Goal: Task Accomplishment & Management: Manage account settings

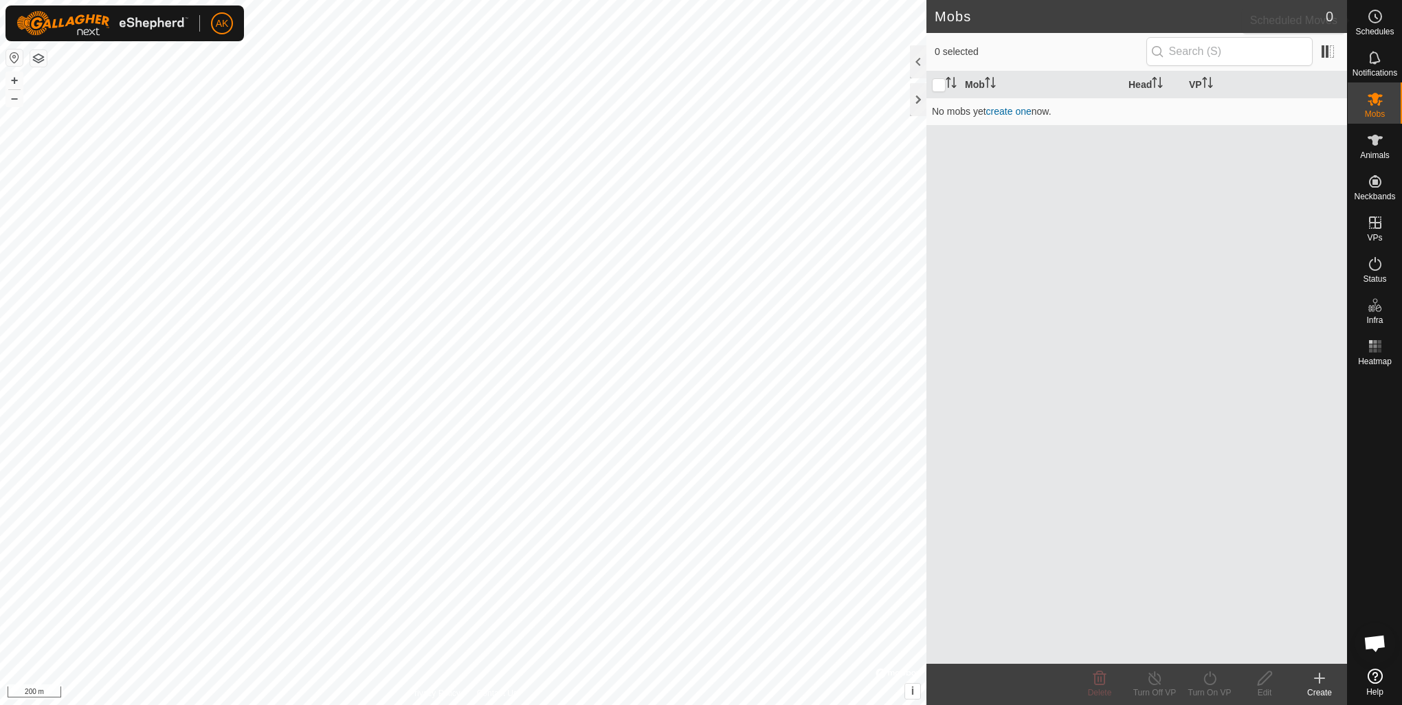
click at [1370, 21] on circle at bounding box center [1375, 16] width 12 height 12
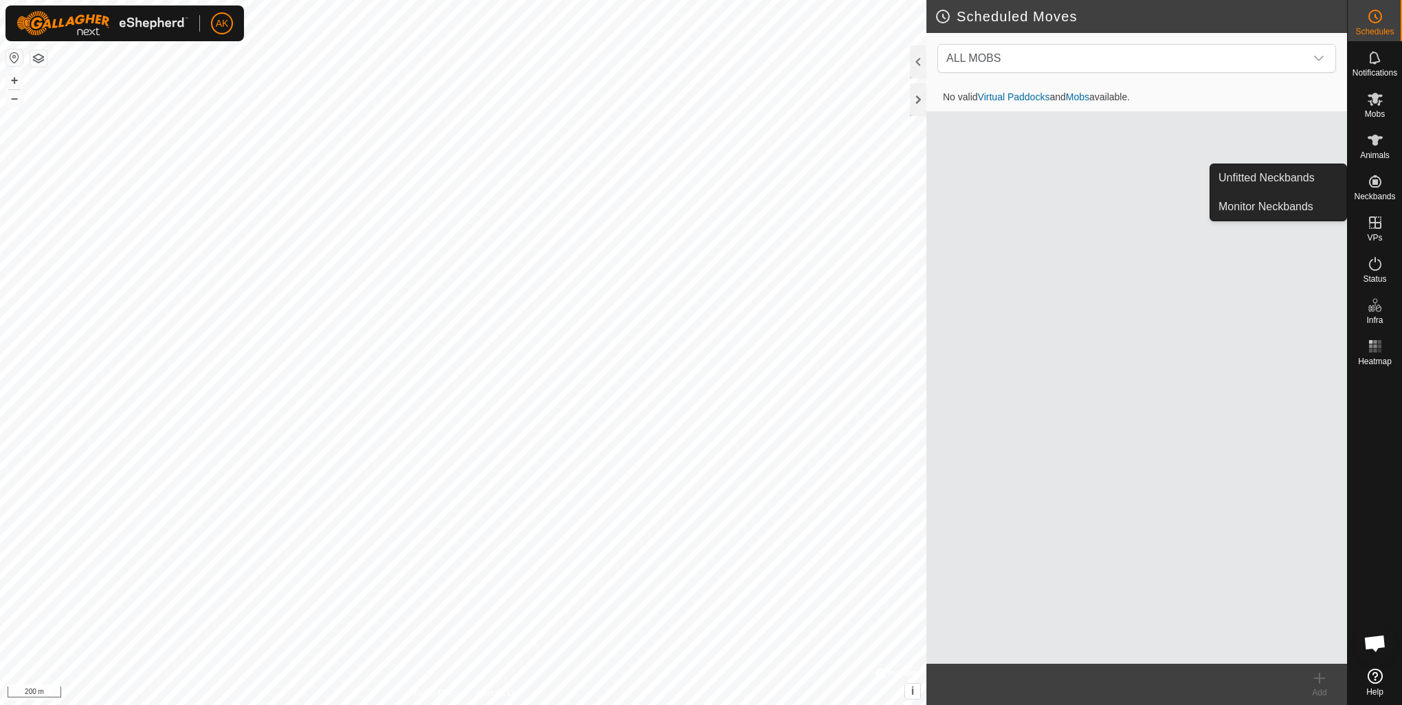
click at [1371, 190] on es-neckbands-svg-icon at bounding box center [1374, 181] width 25 height 22
click at [1373, 192] on span "Neckbands" at bounding box center [1373, 196] width 41 height 8
click at [1279, 181] on link "Unfitted Neckbands" at bounding box center [1278, 177] width 136 height 27
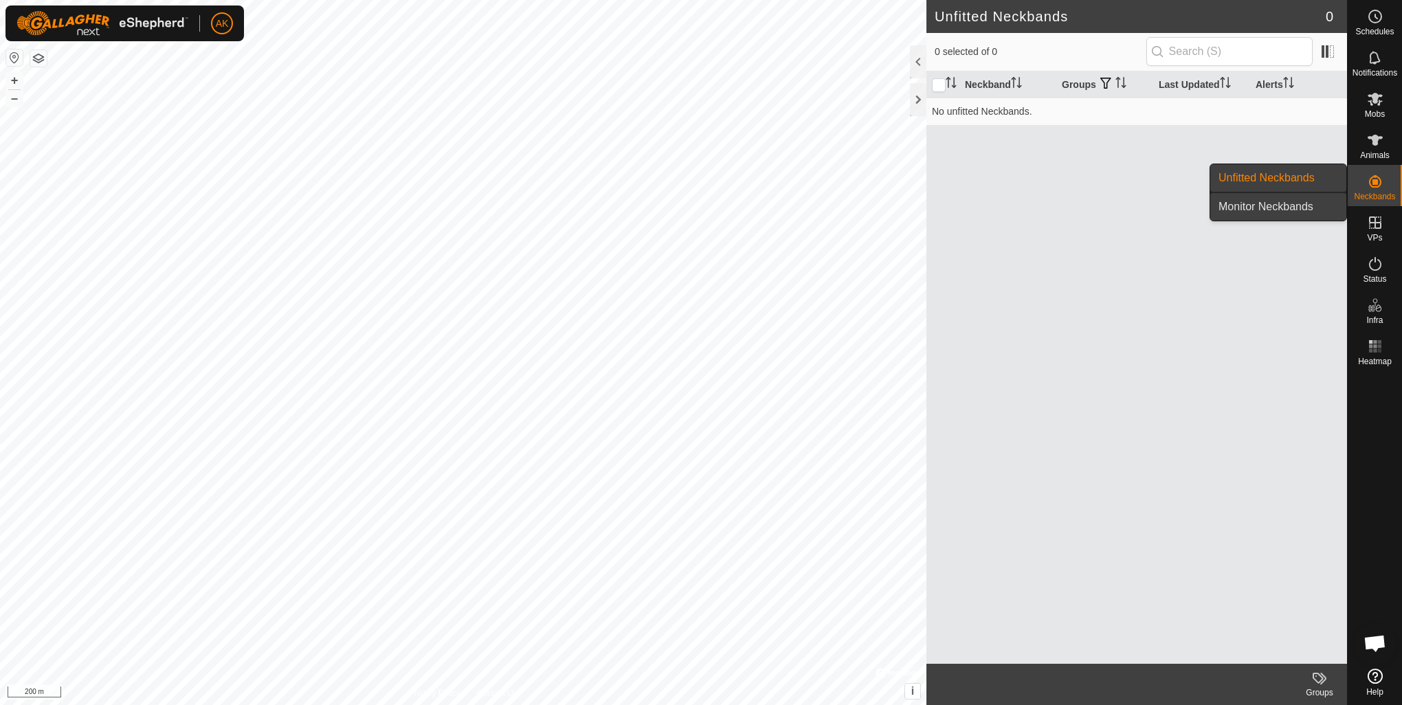
click at [1303, 208] on link "Monitor Neckbands" at bounding box center [1278, 206] width 136 height 27
click at [1284, 188] on link "Unfitted Neckbands" at bounding box center [1278, 177] width 136 height 27
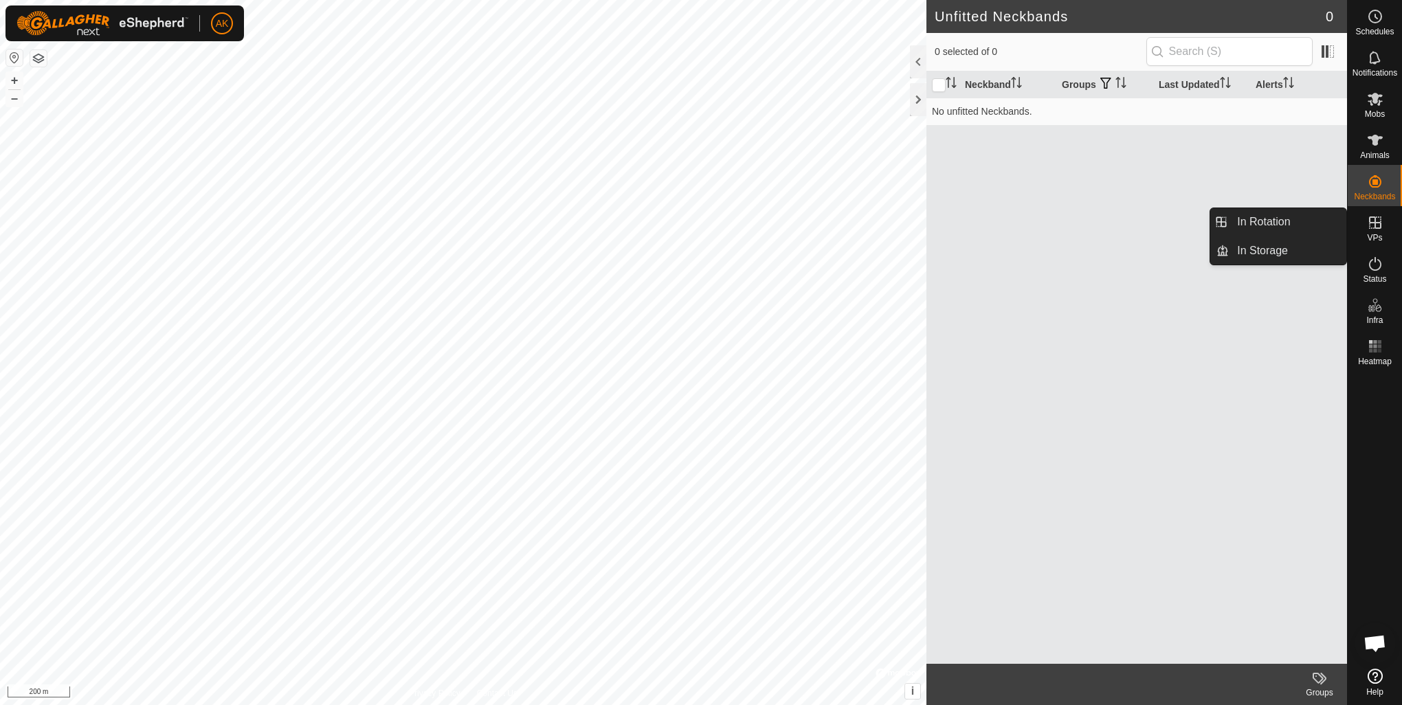
click at [1373, 229] on icon at bounding box center [1375, 222] width 16 height 16
click at [1292, 216] on link "In Rotation" at bounding box center [1286, 221] width 117 height 27
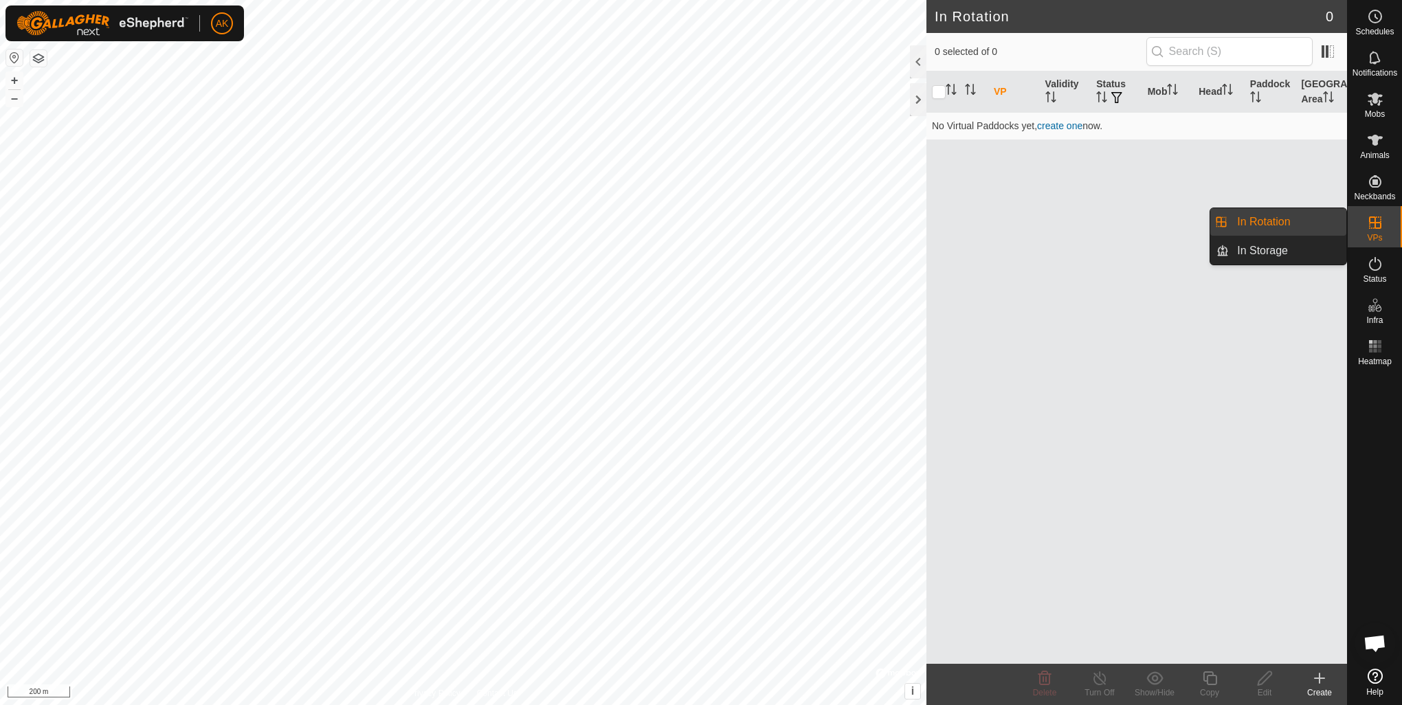
click at [1373, 222] on icon at bounding box center [1375, 222] width 12 height 12
click at [1262, 251] on link "In Storage" at bounding box center [1286, 250] width 117 height 27
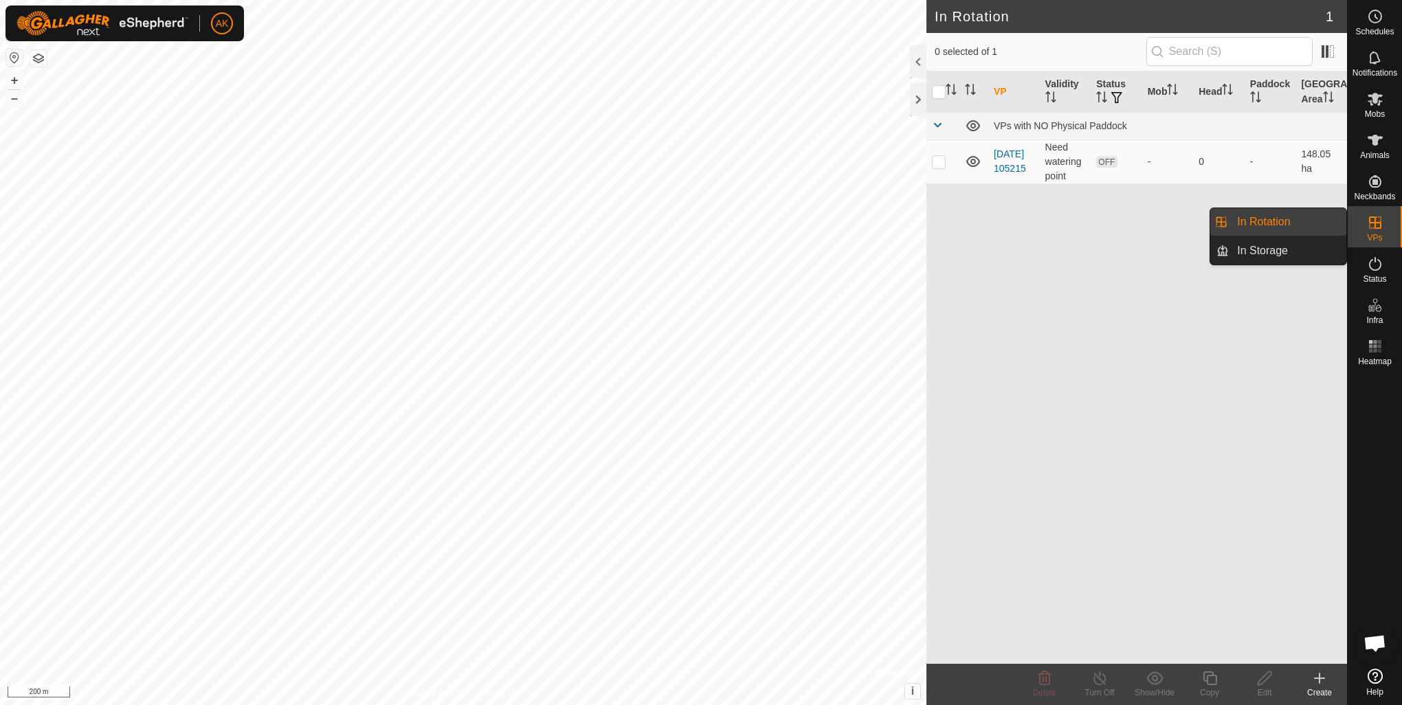
click at [1385, 235] on div "VPs" at bounding box center [1374, 226] width 54 height 41
click at [947, 158] on td at bounding box center [942, 161] width 33 height 44
checkbox input "true"
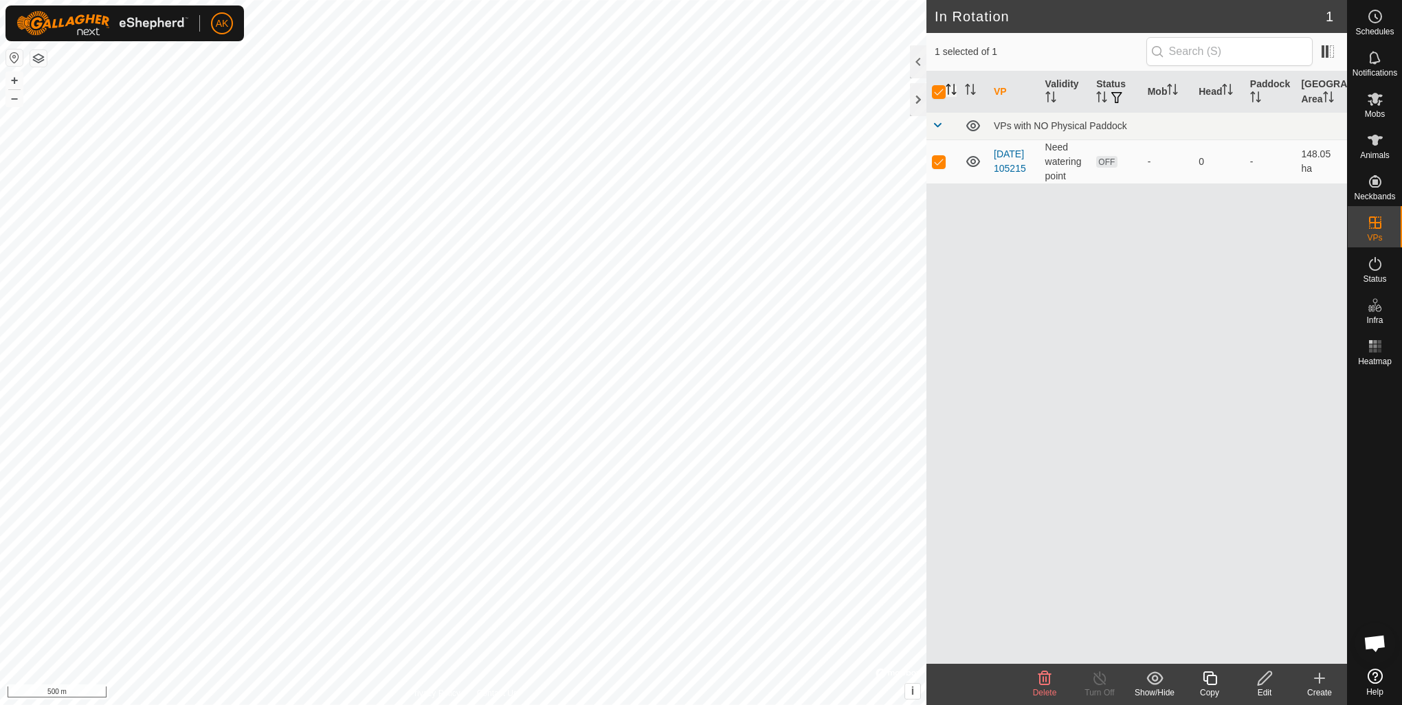
click at [945, 92] on icon "Activate to sort" at bounding box center [950, 89] width 11 height 11
click at [940, 91] on input "checkbox" at bounding box center [939, 92] width 14 height 14
checkbox input "false"
click at [940, 91] on input "checkbox" at bounding box center [939, 92] width 14 height 14
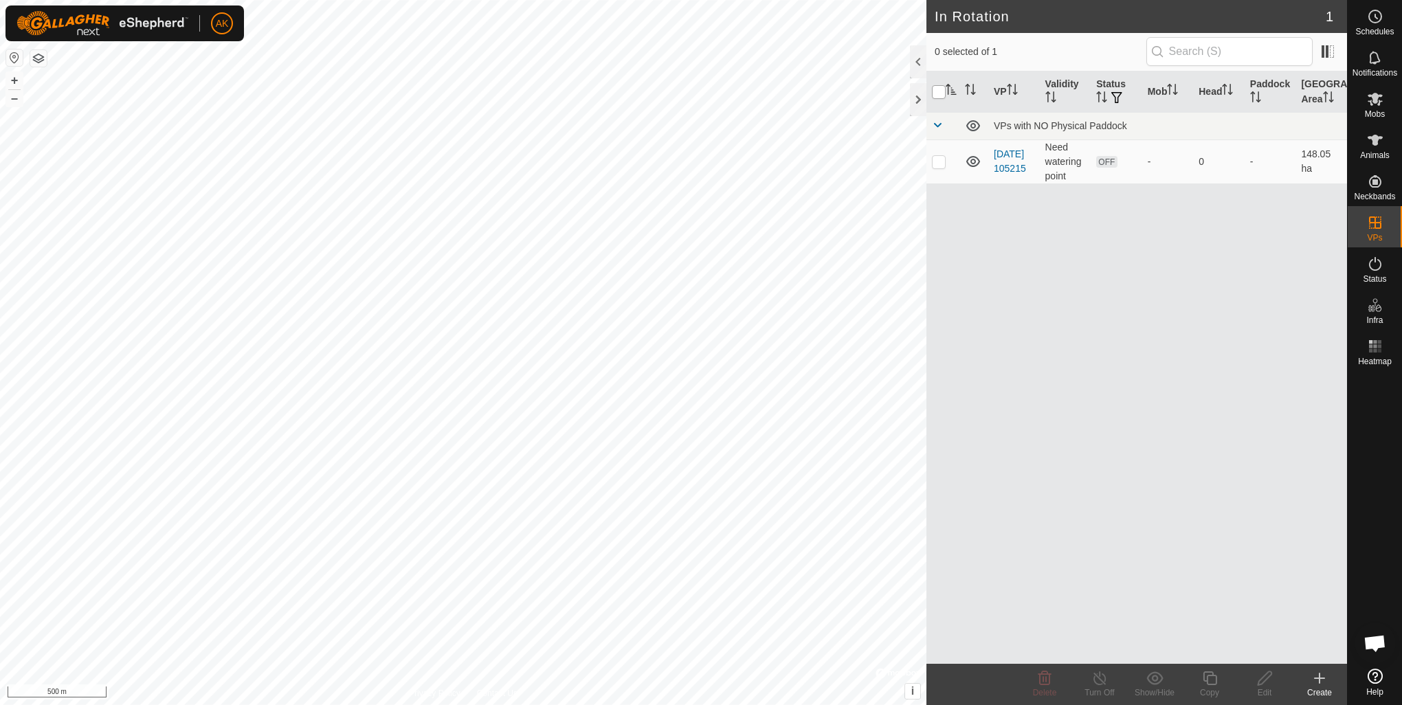
checkbox input "true"
click at [940, 91] on input "checkbox" at bounding box center [939, 92] width 14 height 14
checkbox input "false"
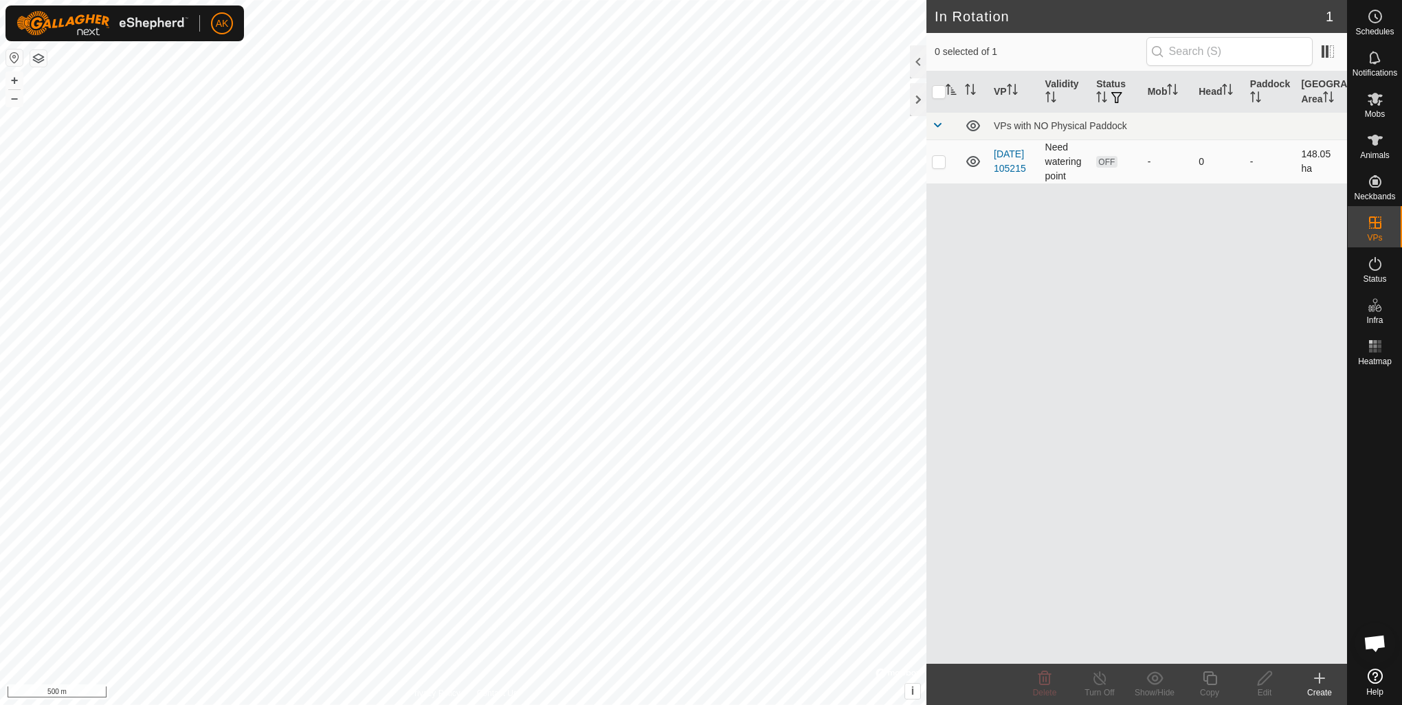
click at [943, 164] on p-checkbox at bounding box center [939, 161] width 14 height 11
checkbox input "true"
checkbox input "false"
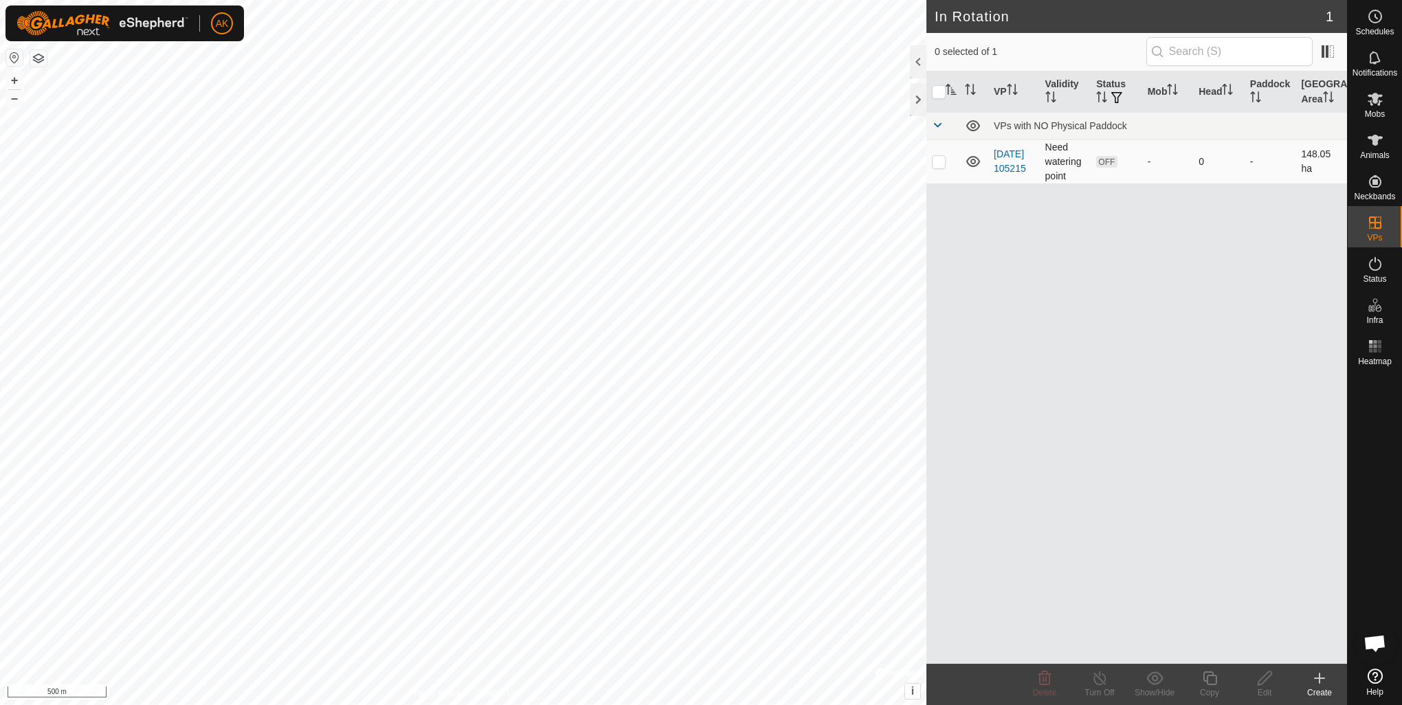
checkbox input "true"
checkbox input "false"
checkbox input "true"
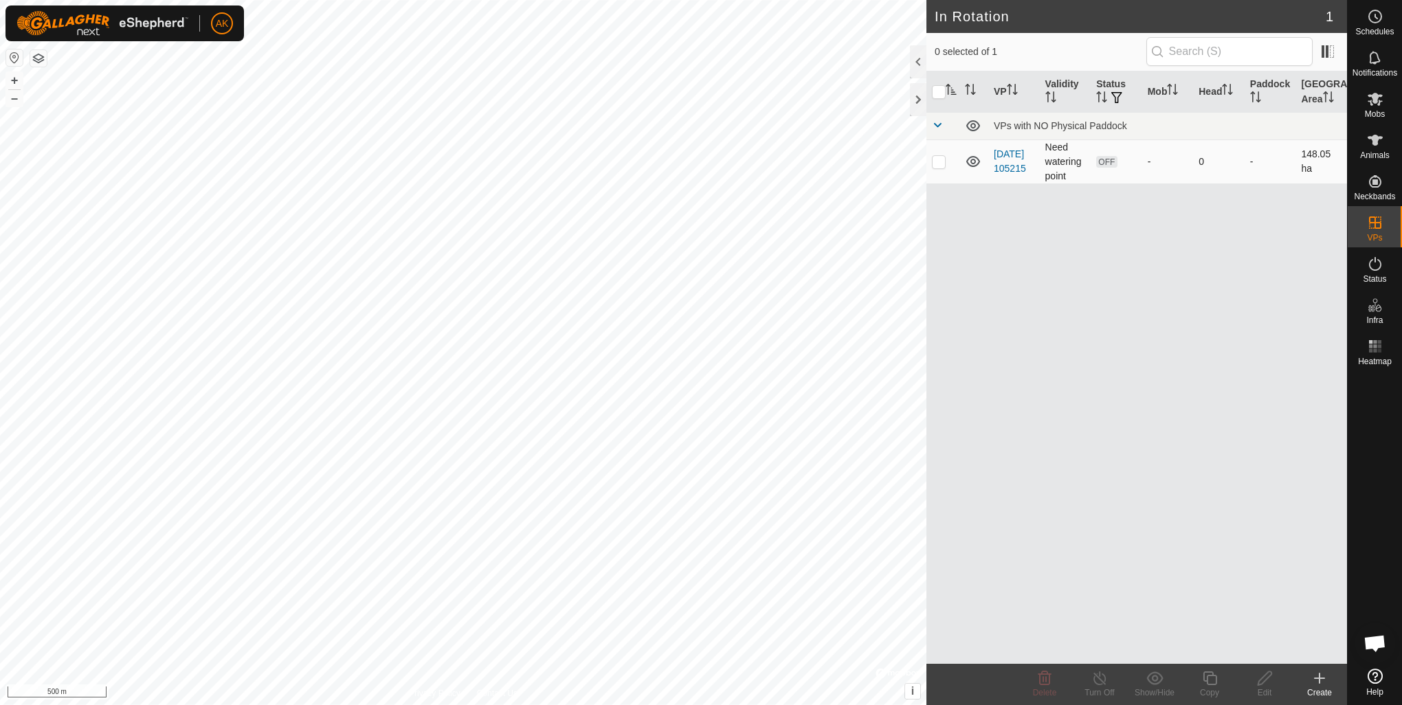
checkbox input "true"
checkbox input "false"
checkbox input "true"
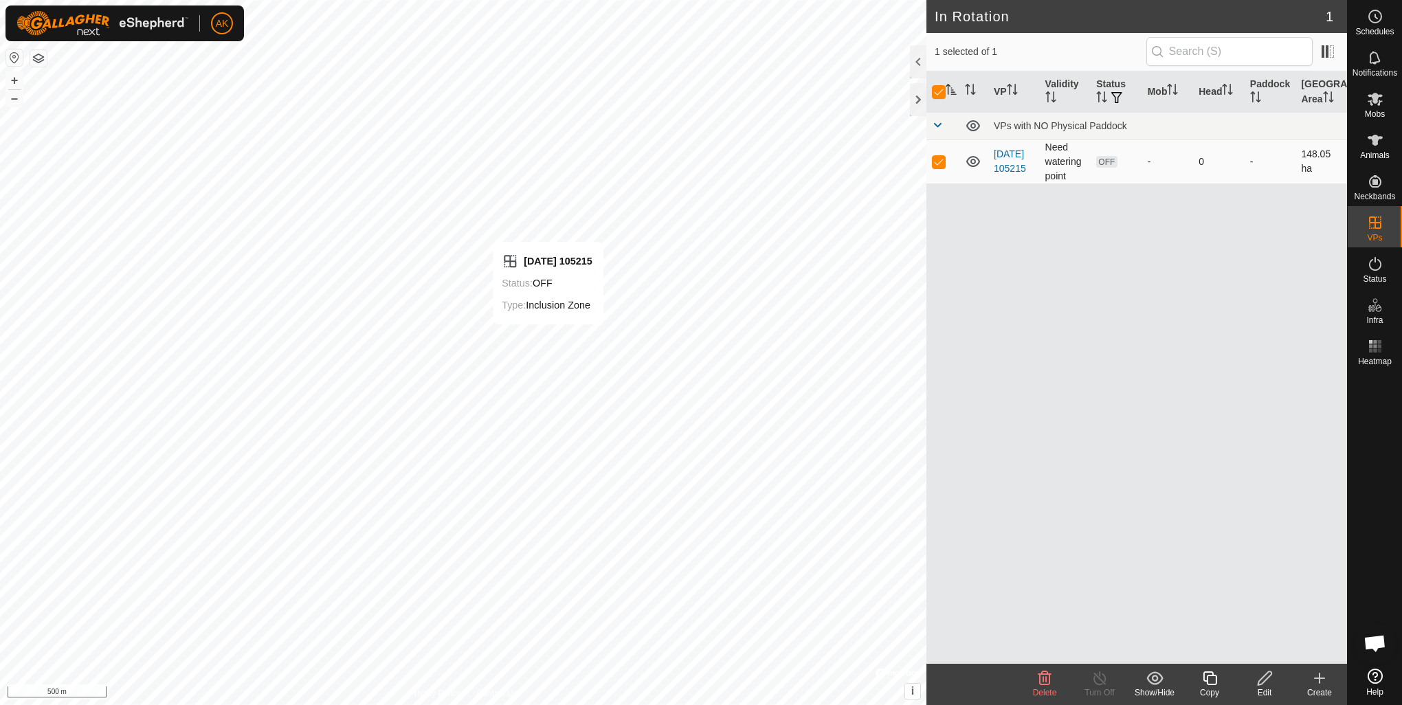
drag, startPoint x: 933, startPoint y: 172, endPoint x: 1303, endPoint y: 155, distance: 370.0
click at [1303, 155] on td "148.05 ha" at bounding box center [1321, 161] width 52 height 44
drag, startPoint x: 1279, startPoint y: 675, endPoint x: 1267, endPoint y: 677, distance: 12.5
click at [1267, 677] on edit-svg-icon at bounding box center [1264, 678] width 55 height 16
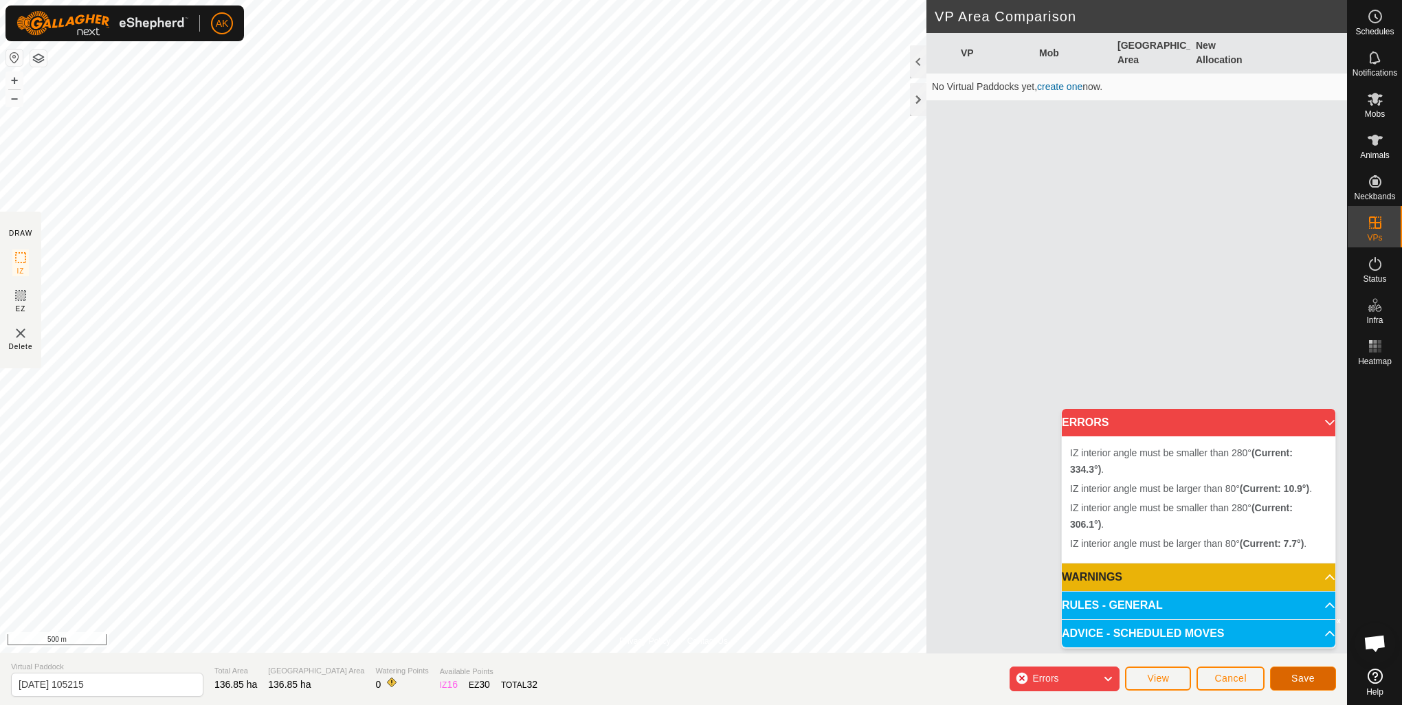
click at [1319, 675] on button "Save" at bounding box center [1303, 678] width 66 height 24
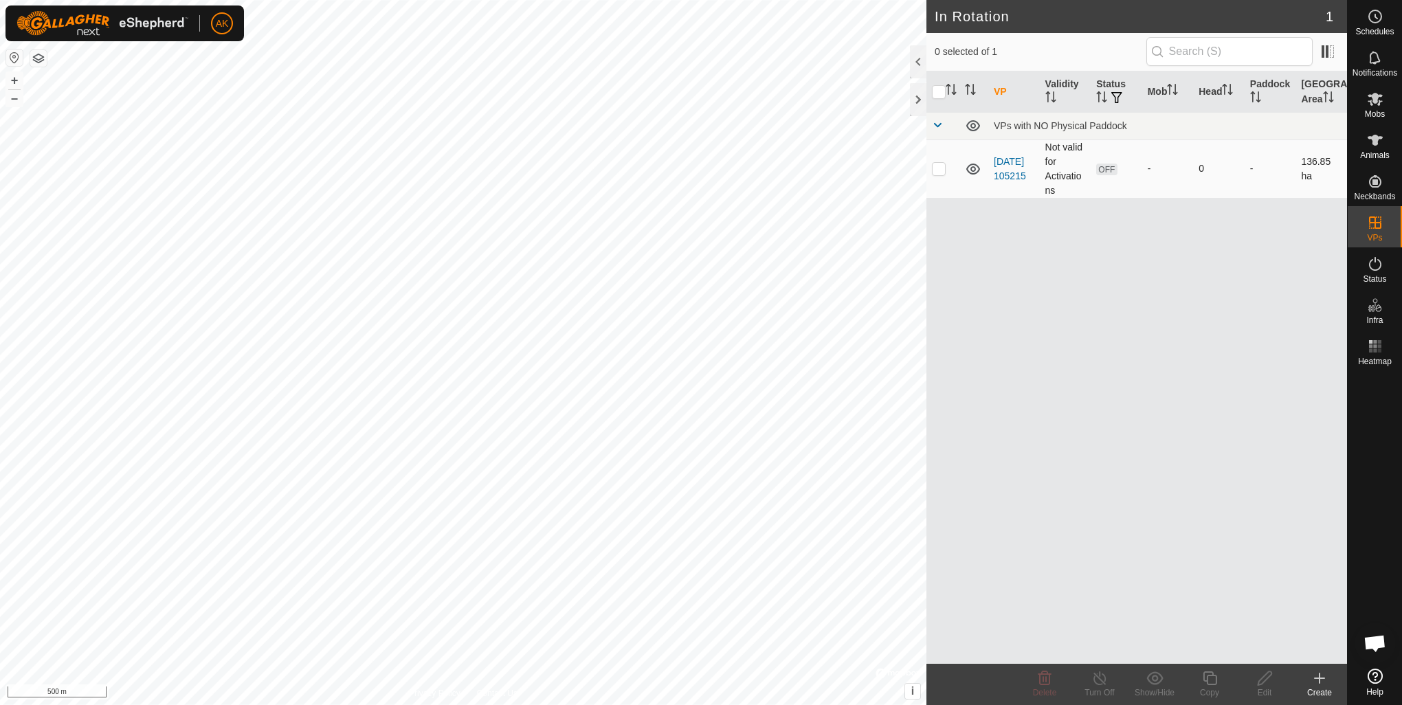
click at [936, 169] on td at bounding box center [942, 168] width 33 height 58
checkbox input "true"
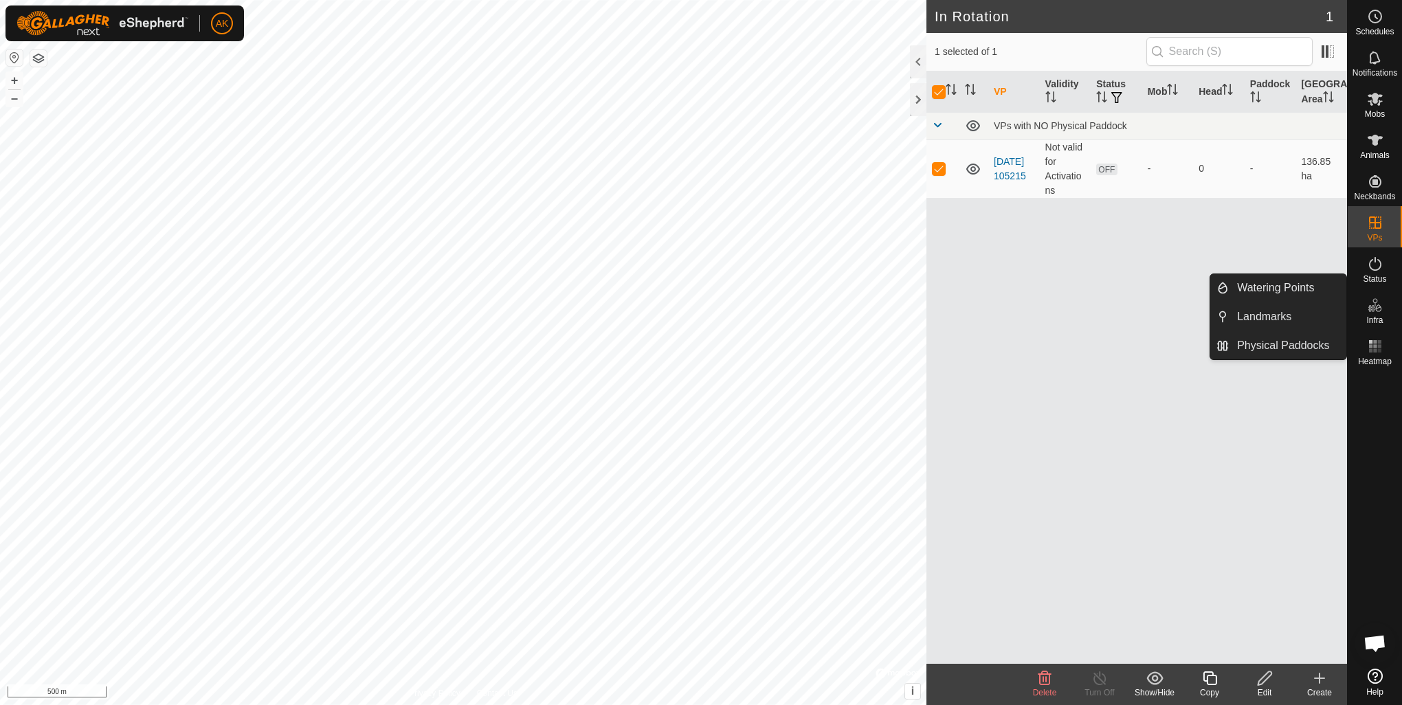
click at [1367, 310] on icon at bounding box center [1375, 305] width 16 height 16
click at [1306, 348] on link "Physical Paddocks" at bounding box center [1286, 345] width 117 height 27
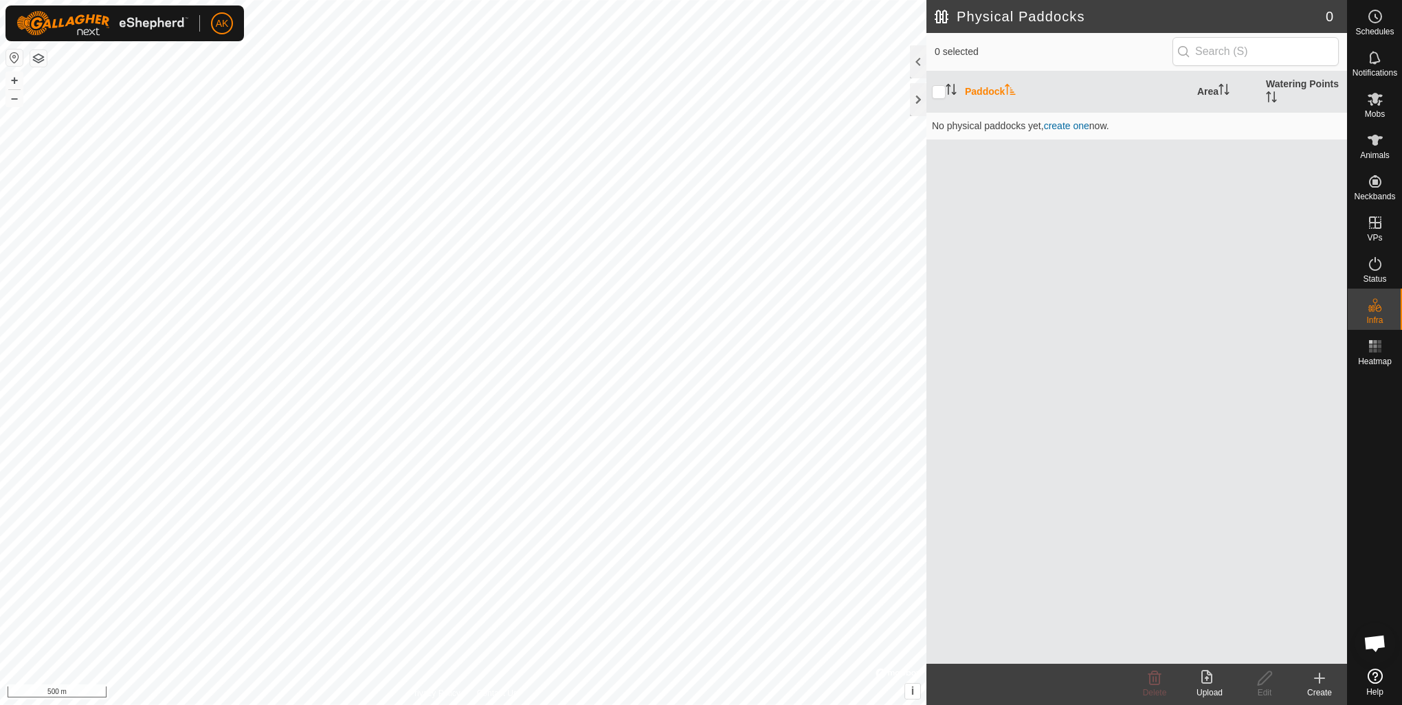
click at [1322, 683] on icon at bounding box center [1319, 678] width 16 height 16
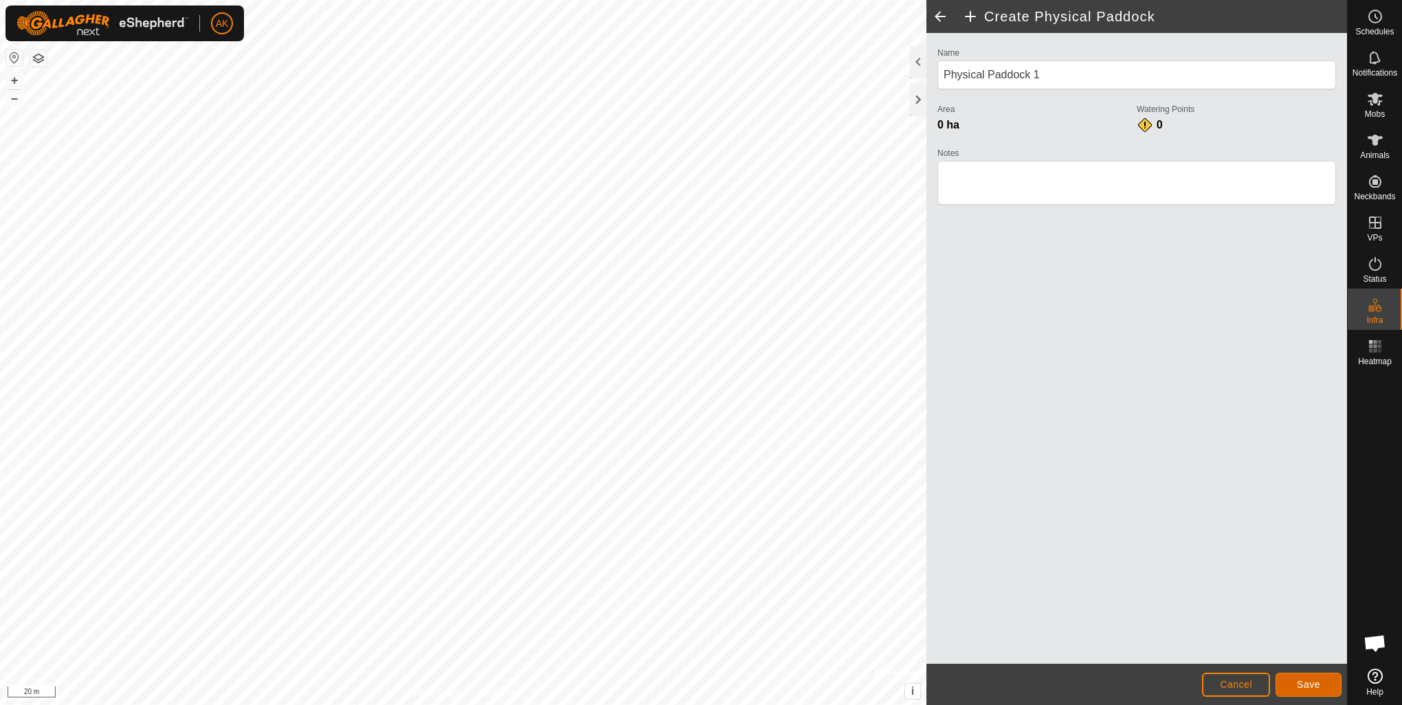
click at [1303, 693] on button "Save" at bounding box center [1308, 685] width 66 height 24
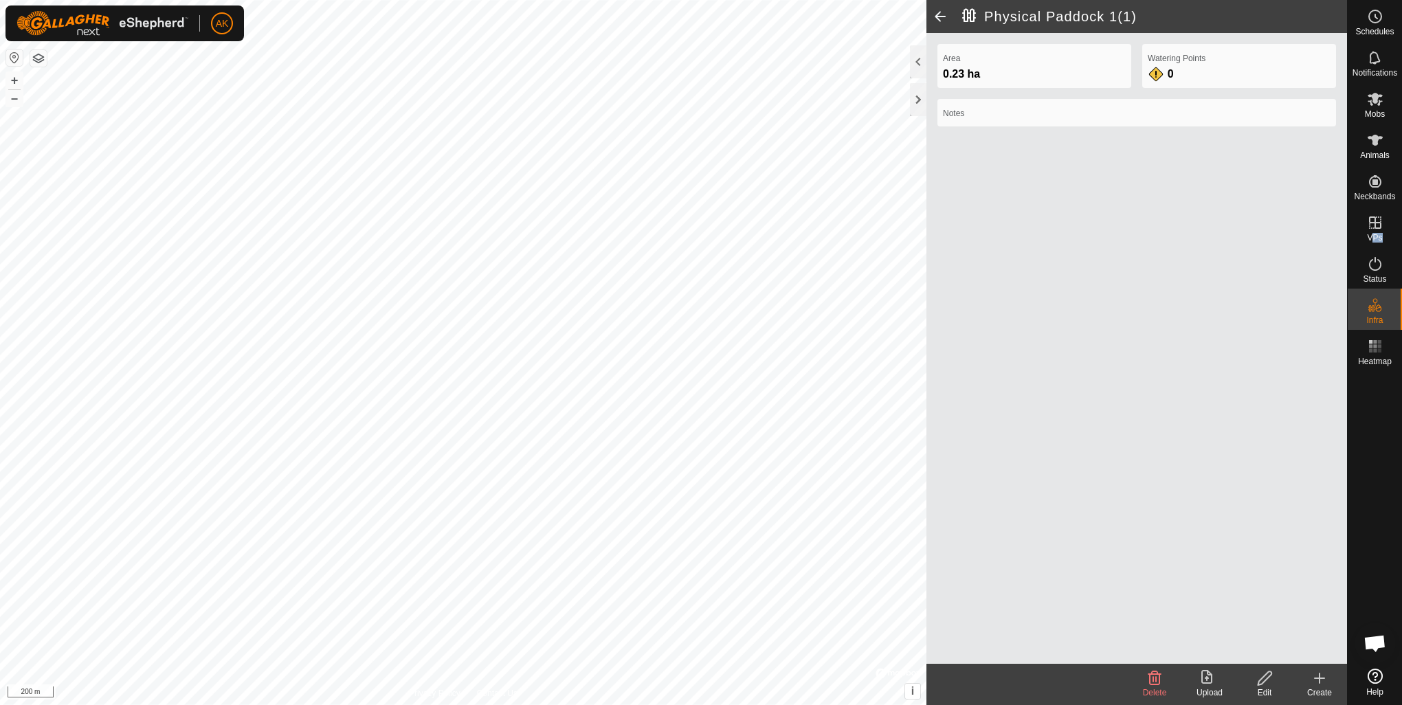
click at [1347, 232] on es-menu-bar "Schedules Notifications Mobs Animals Neckbands VPs Status Infra Heatmap Help In…" at bounding box center [1374, 352] width 55 height 705
click at [1380, 235] on es-menu-bar "Schedules Notifications Mobs Animals Neckbands VPs Status Infra Heatmap Help" at bounding box center [1374, 352] width 55 height 705
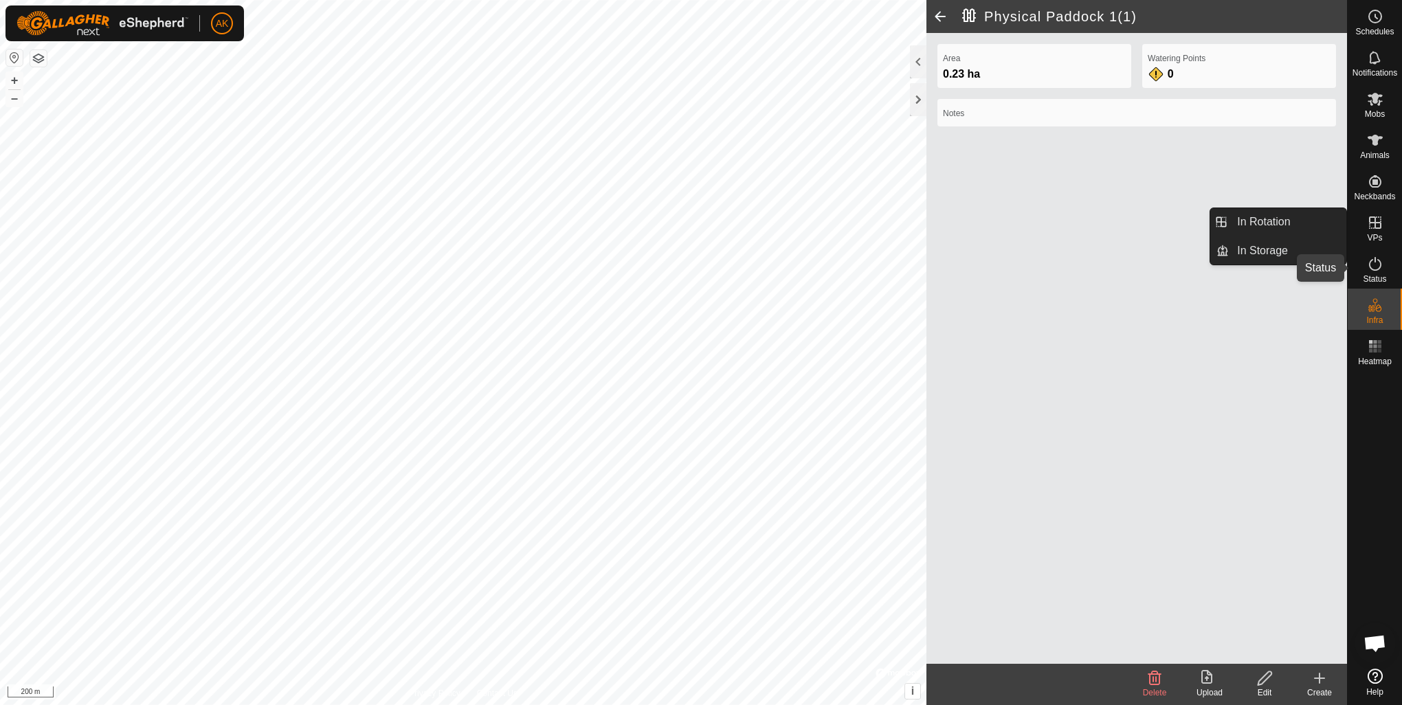
click at [1371, 267] on icon at bounding box center [1375, 264] width 16 height 16
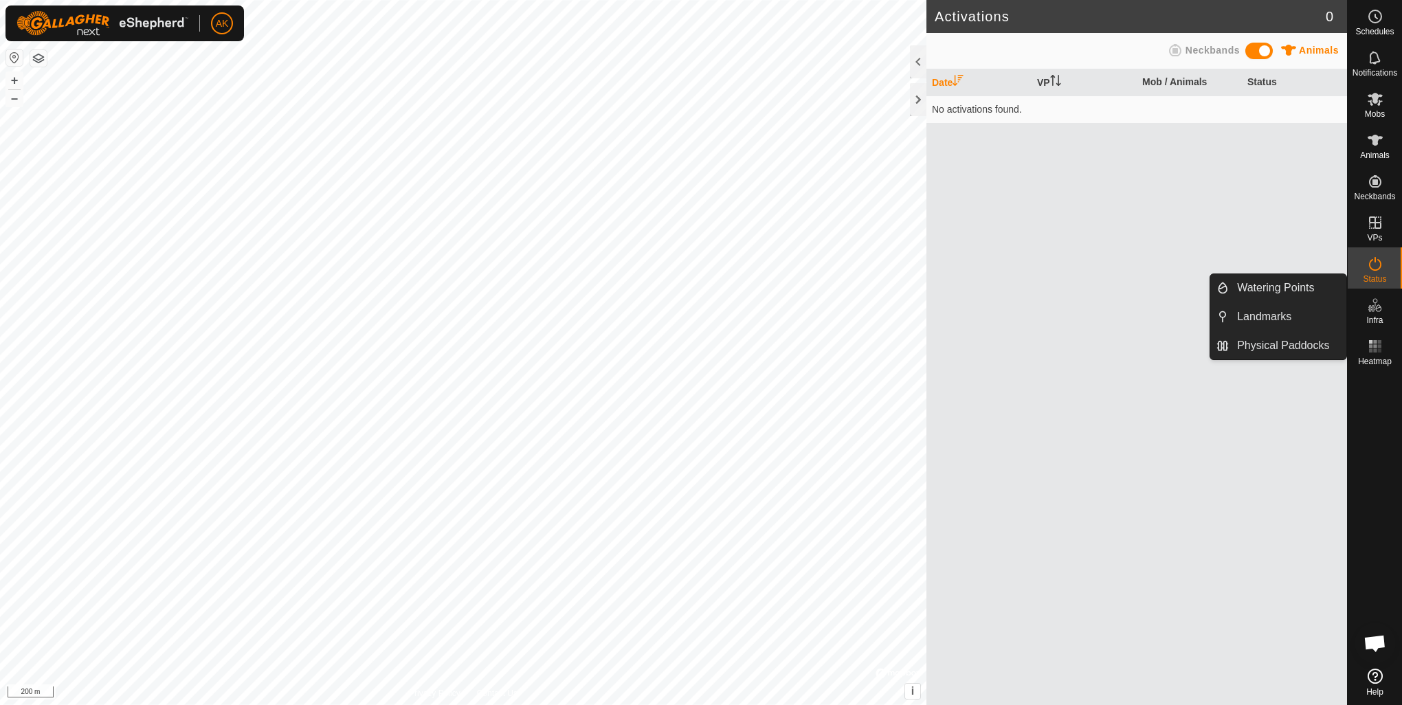
click at [1381, 304] on icon at bounding box center [1375, 305] width 16 height 16
click at [1382, 318] on div "Infra" at bounding box center [1374, 309] width 54 height 41
click at [1294, 346] on link "Physical Paddocks" at bounding box center [1286, 345] width 117 height 27
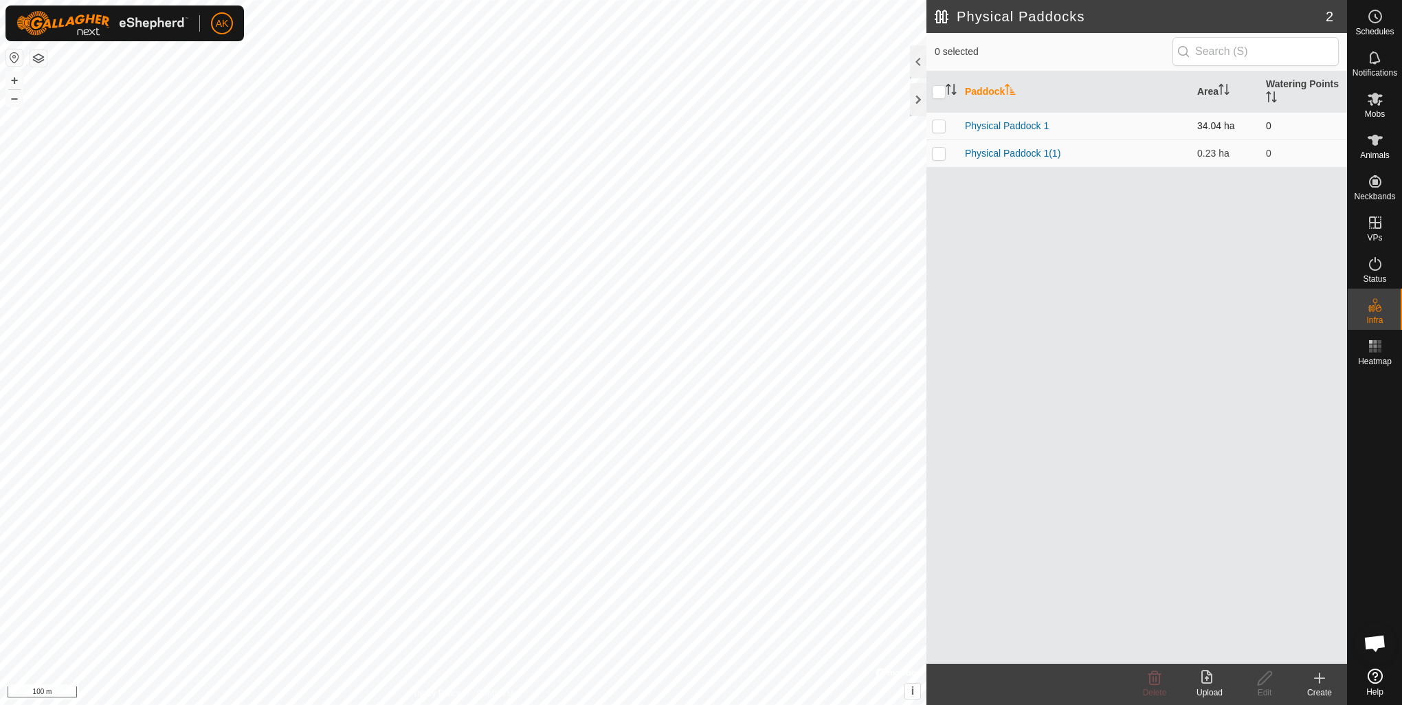
click at [945, 131] on p-checkbox at bounding box center [939, 125] width 14 height 11
checkbox input "true"
click at [1157, 685] on icon at bounding box center [1154, 678] width 13 height 14
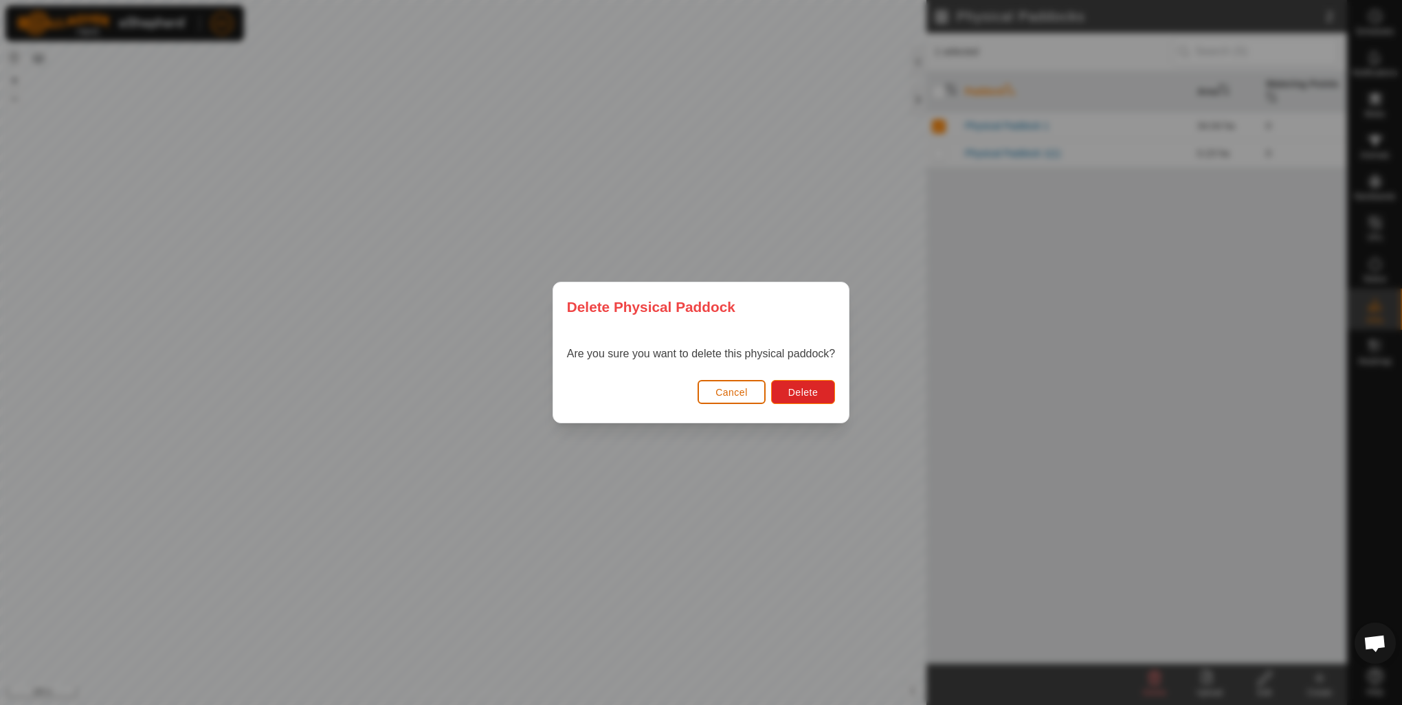
click at [724, 403] on button "Cancel" at bounding box center [731, 392] width 68 height 24
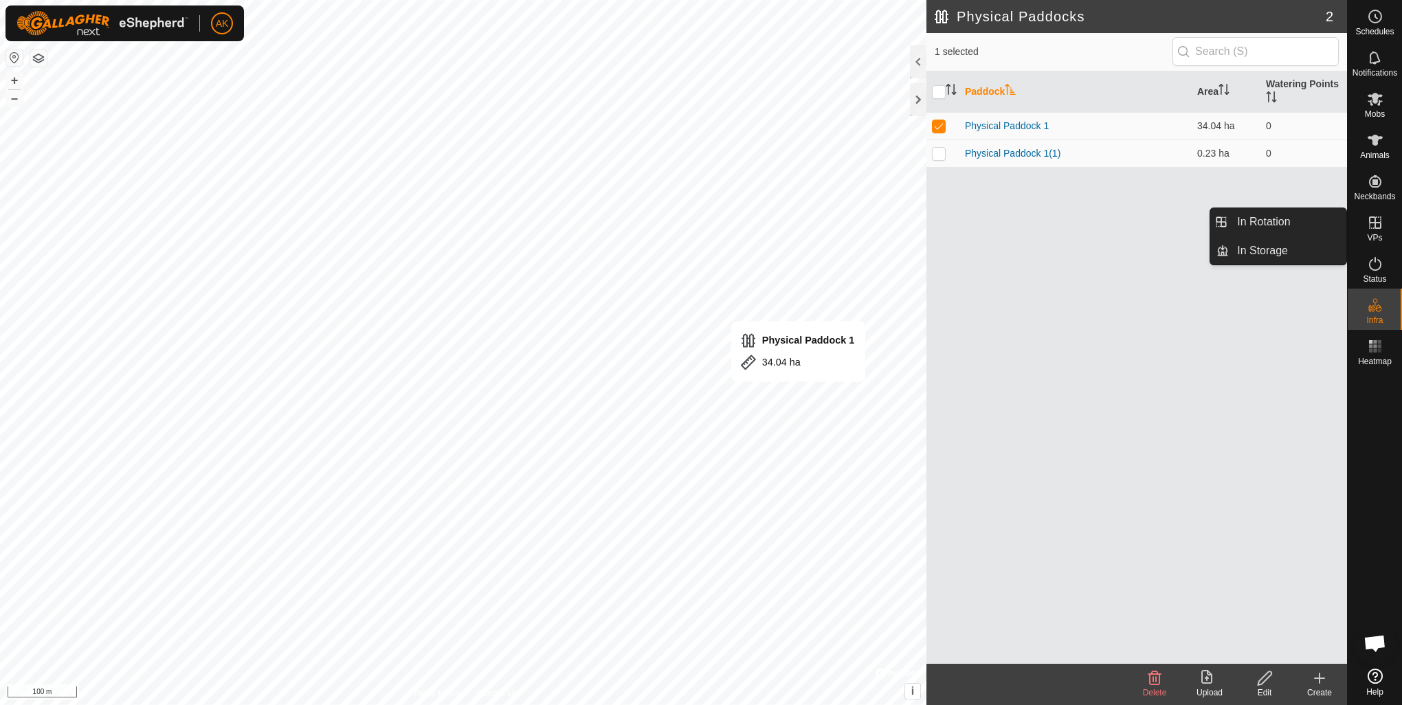
drag, startPoint x: 1396, startPoint y: 225, endPoint x: 1378, endPoint y: 225, distance: 18.5
click at [1378, 225] on icon at bounding box center [1375, 222] width 16 height 16
click at [1372, 225] on icon at bounding box center [1375, 222] width 16 height 16
click at [1031, 128] on link "Physical Paddock 1" at bounding box center [1007, 125] width 84 height 11
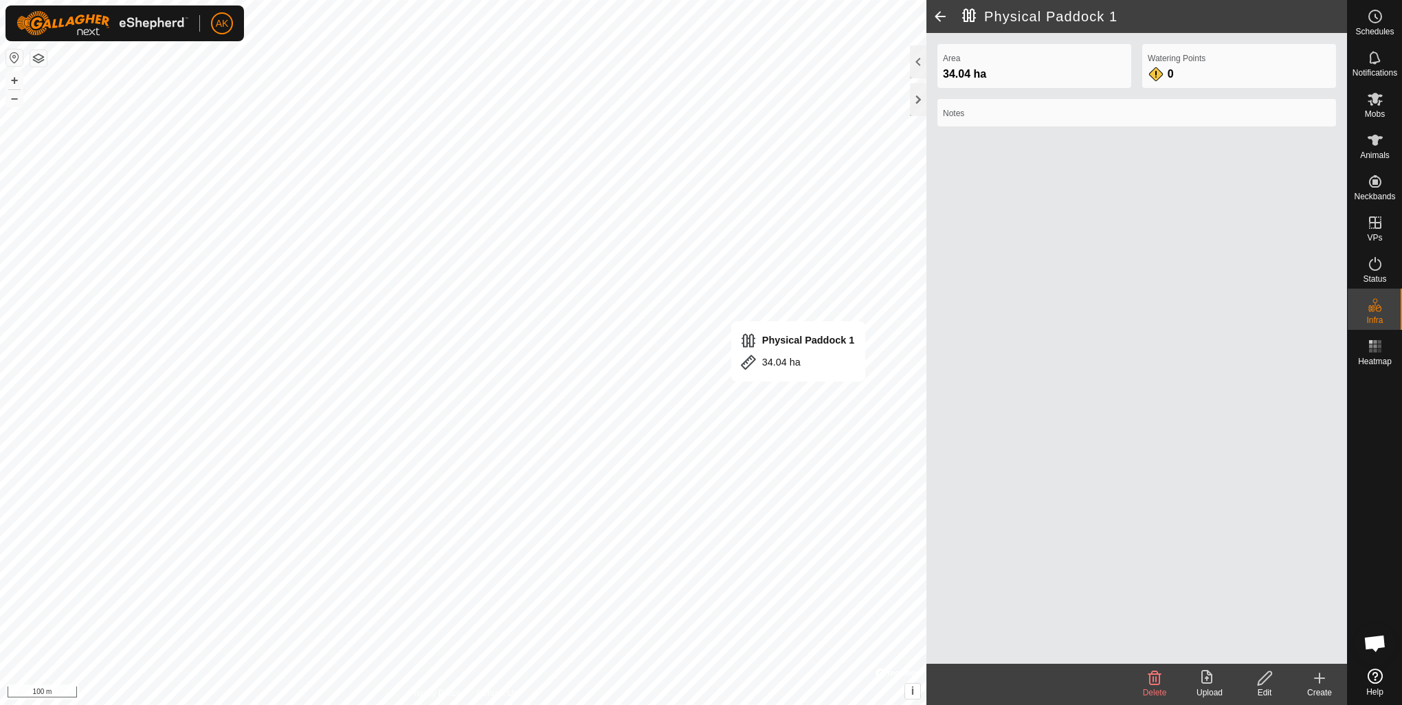
drag, startPoint x: 1031, startPoint y: 128, endPoint x: 967, endPoint y: 166, distance: 73.9
click at [963, 181] on div "Area 34.04 ha Watering Points 0 Notes" at bounding box center [1136, 348] width 420 height 631
click at [940, 18] on span at bounding box center [939, 16] width 27 height 33
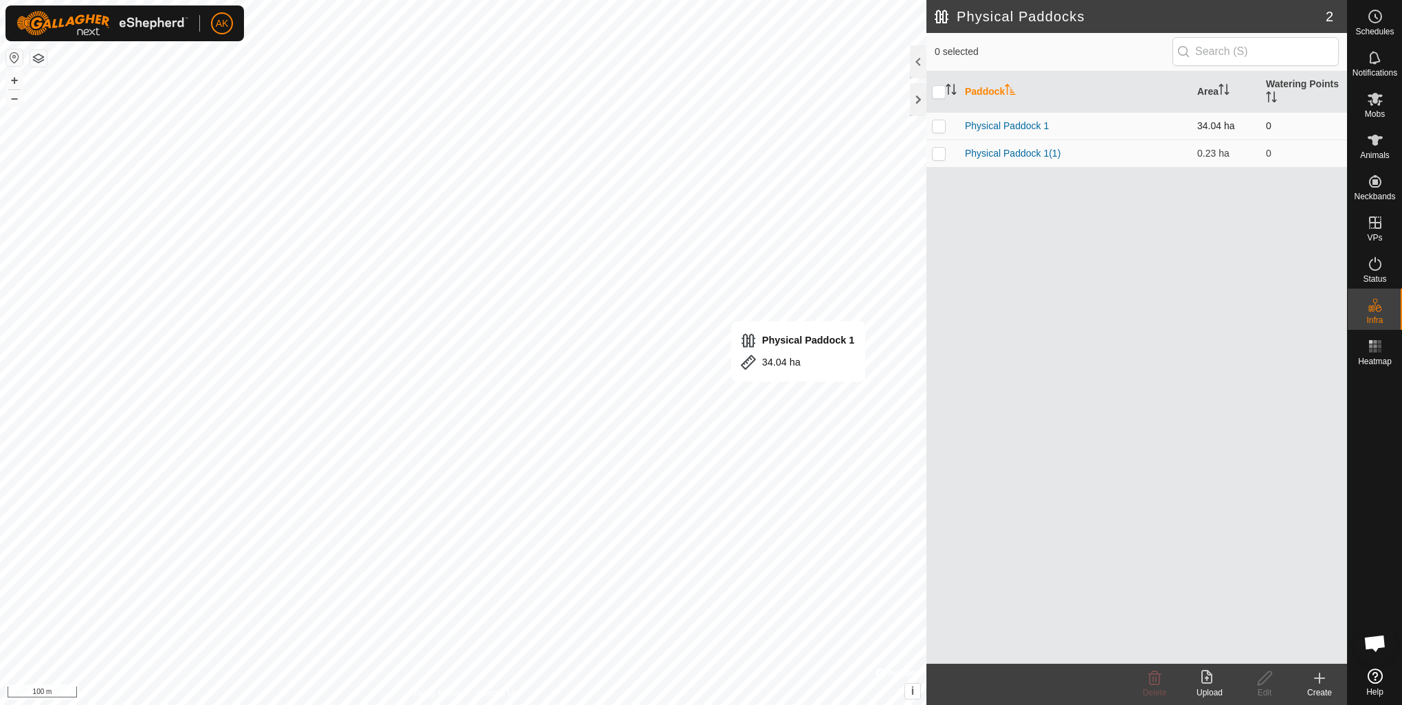
click at [940, 130] on p-checkbox at bounding box center [939, 125] width 14 height 11
checkbox input "true"
click at [1270, 689] on div "Edit" at bounding box center [1264, 692] width 55 height 12
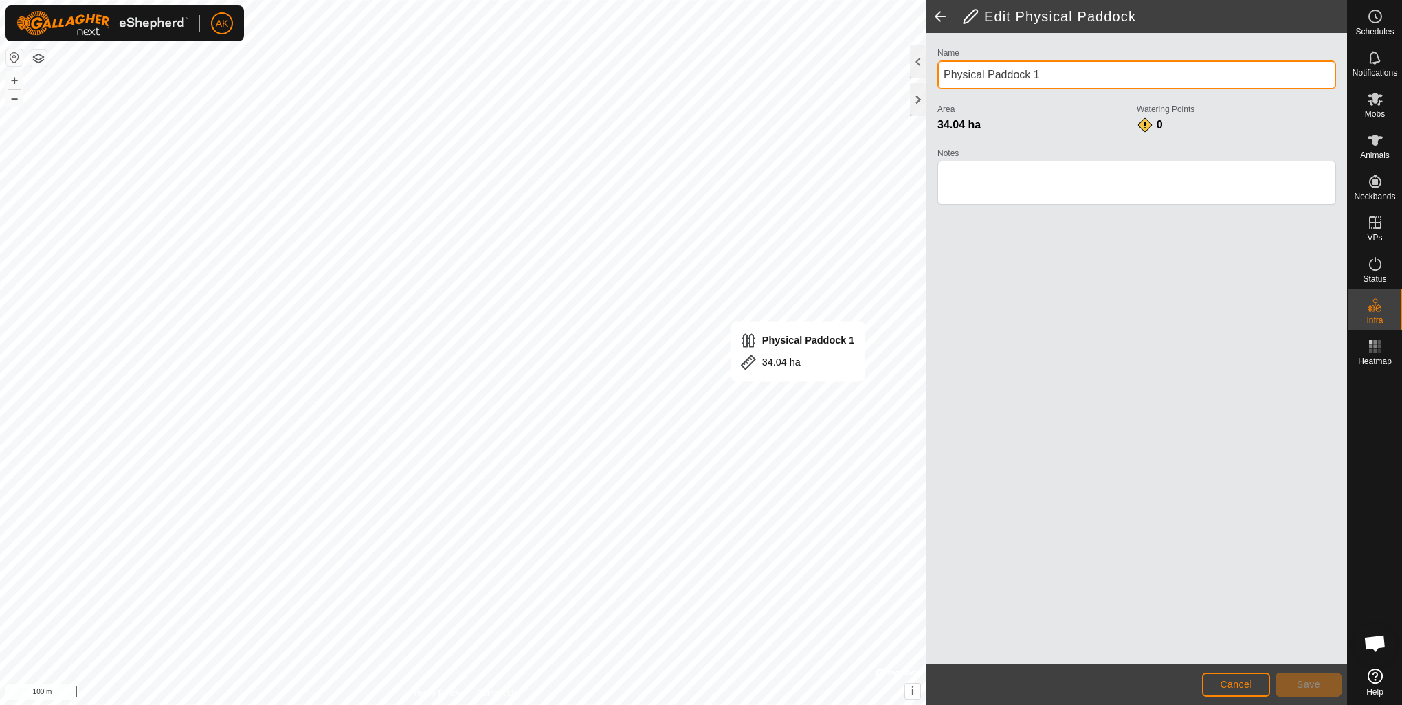
click at [1032, 67] on input "Physical Paddock 1" at bounding box center [1136, 74] width 398 height 29
drag, startPoint x: 1055, startPoint y: 71, endPoint x: 915, endPoint y: 74, distance: 140.2
click at [926, 74] on div "Edit Physical Paddock Name Physical Paddock 1 Area 34.04 ha Watering Points 0 N…" at bounding box center [1136, 352] width 420 height 705
type input "TEST"
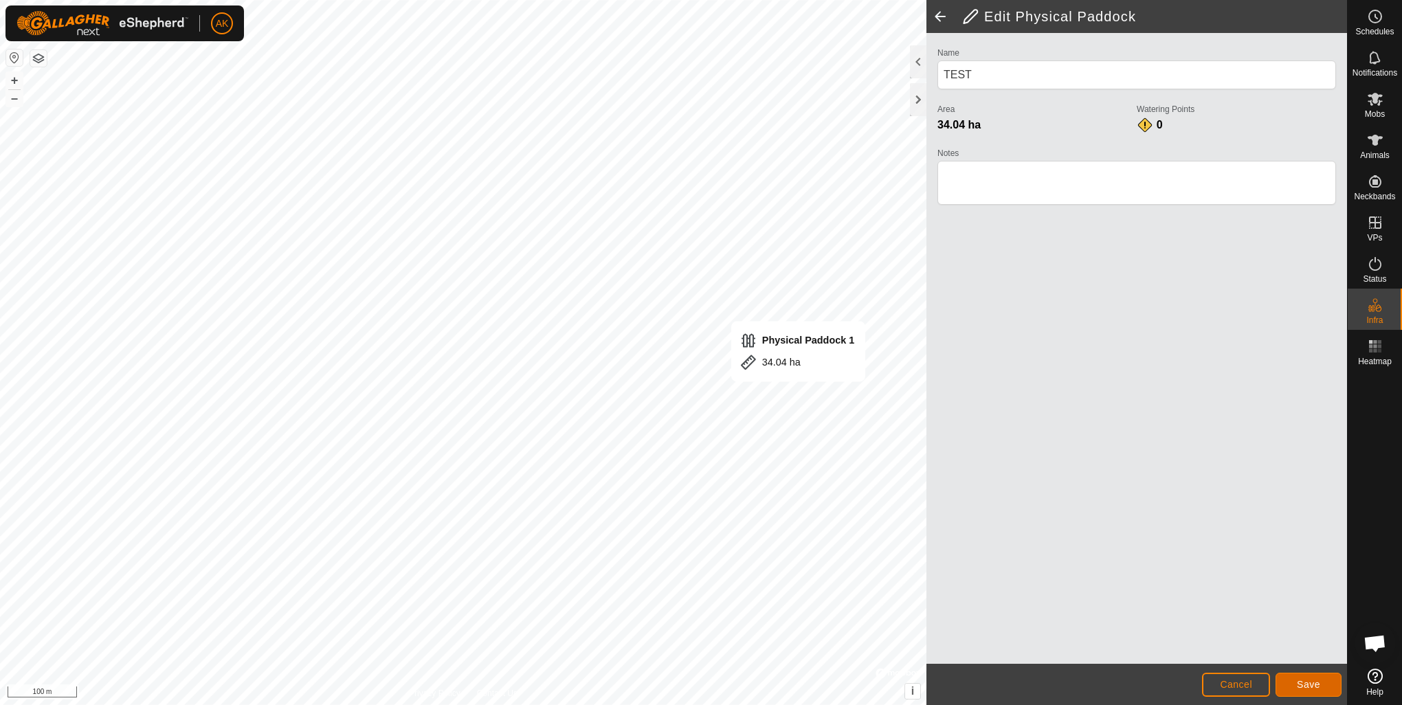
click at [1302, 686] on span "Save" at bounding box center [1307, 684] width 23 height 11
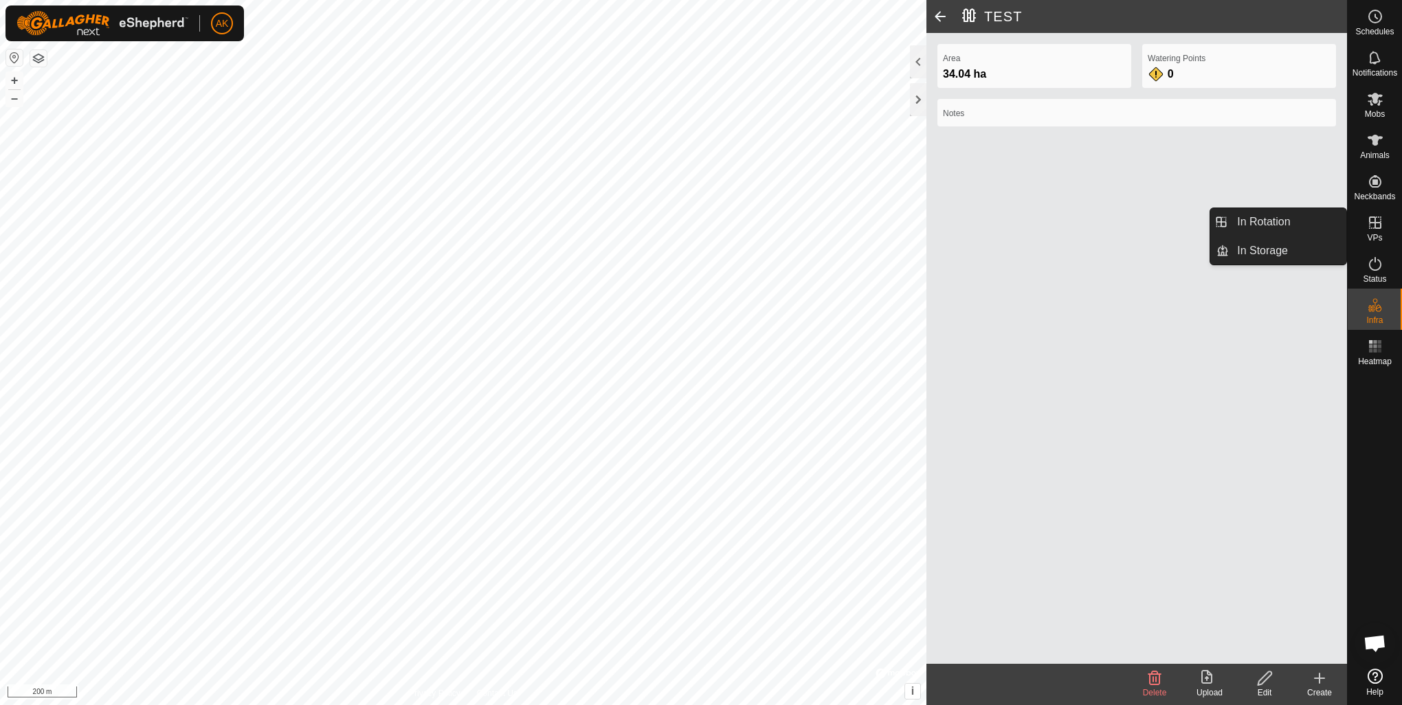
click at [1377, 225] on icon at bounding box center [1375, 222] width 16 height 16
click at [1387, 228] on div "VPs" at bounding box center [1374, 226] width 54 height 41
click at [1274, 218] on link "In Rotation" at bounding box center [1286, 221] width 117 height 27
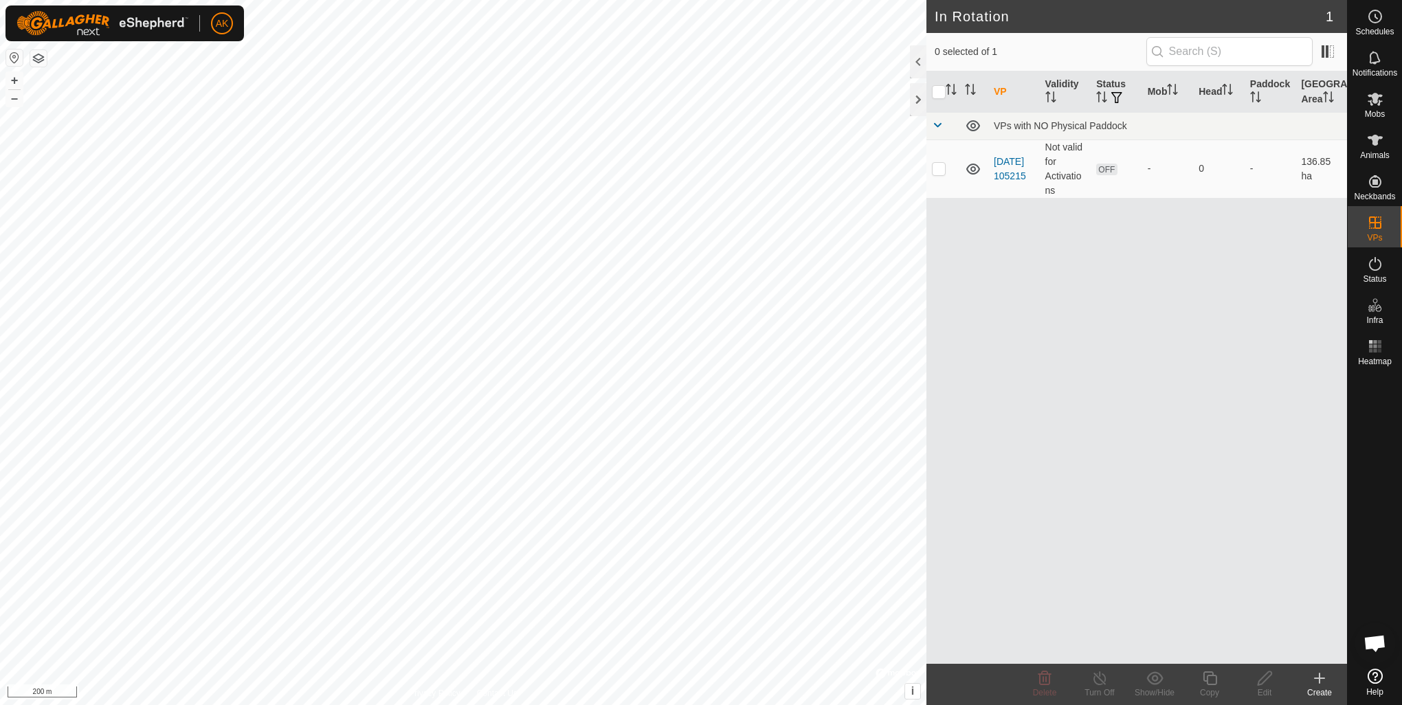
click at [1322, 686] on div "Create" at bounding box center [1319, 692] width 55 height 12
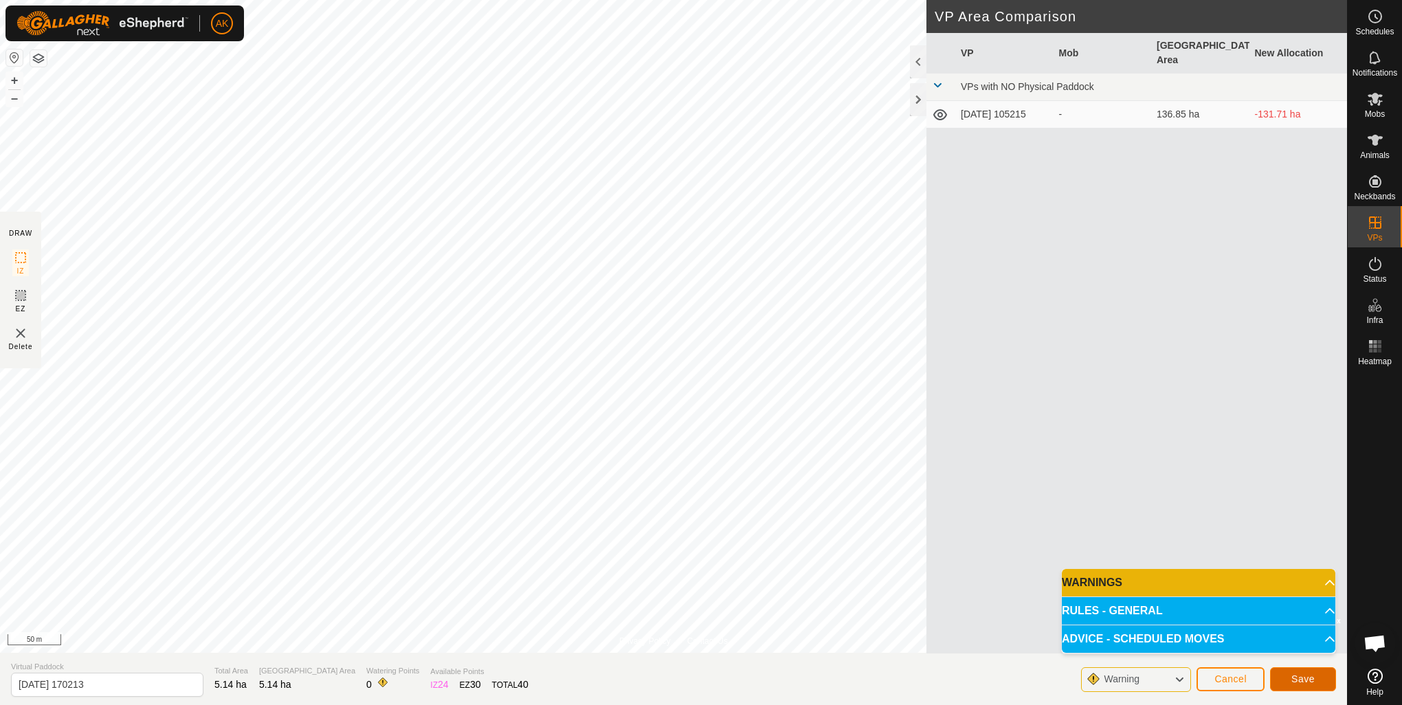
click at [1291, 677] on button "Save" at bounding box center [1303, 679] width 66 height 24
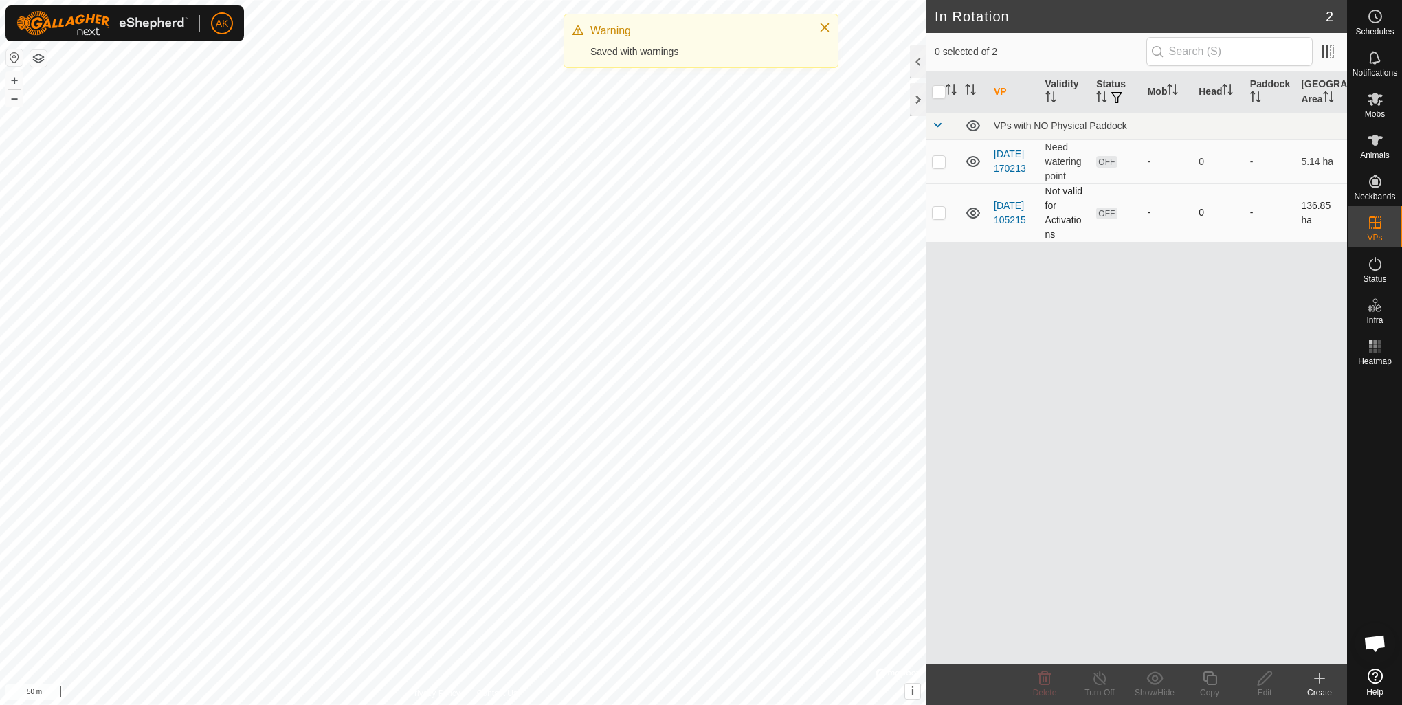
click at [939, 216] on p-checkbox at bounding box center [939, 212] width 14 height 11
checkbox input "true"
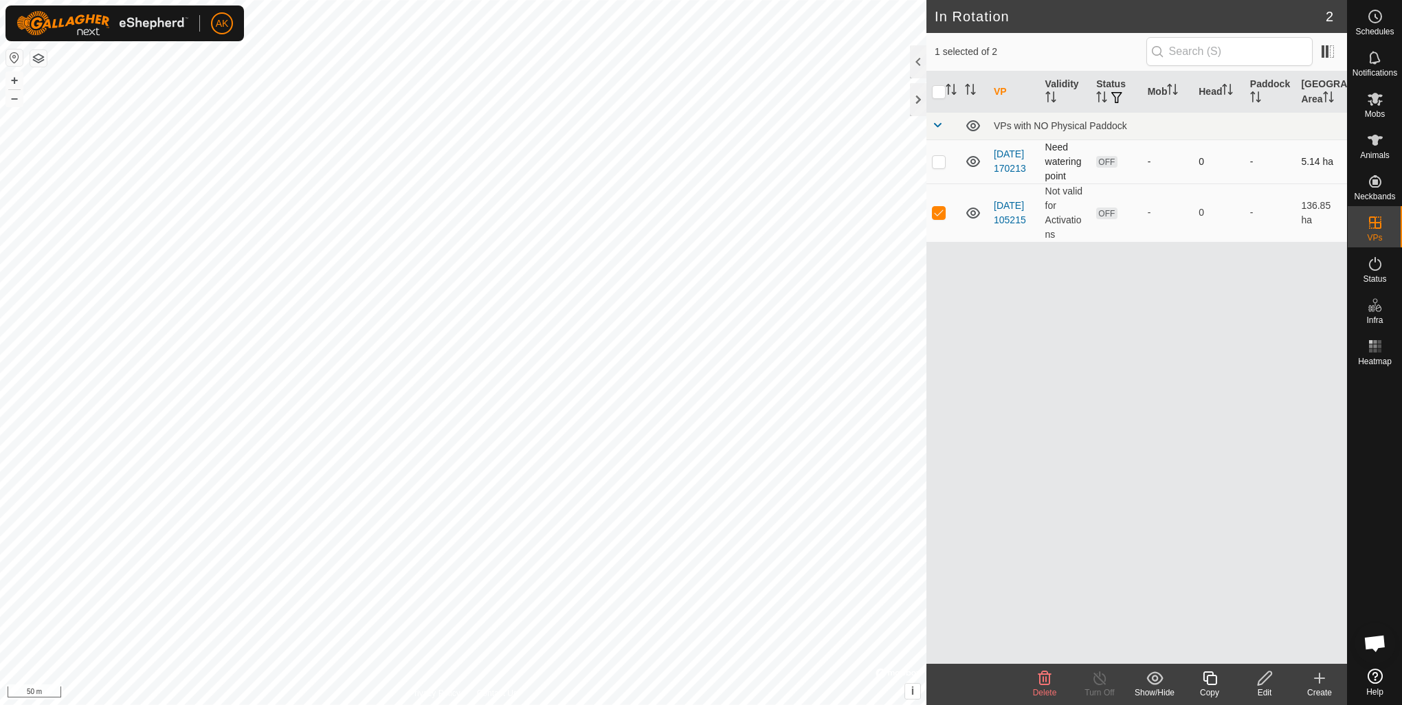
click at [939, 160] on p-checkbox at bounding box center [939, 161] width 14 height 11
checkbox input "true"
click at [941, 218] on td at bounding box center [942, 212] width 33 height 58
checkbox input "false"
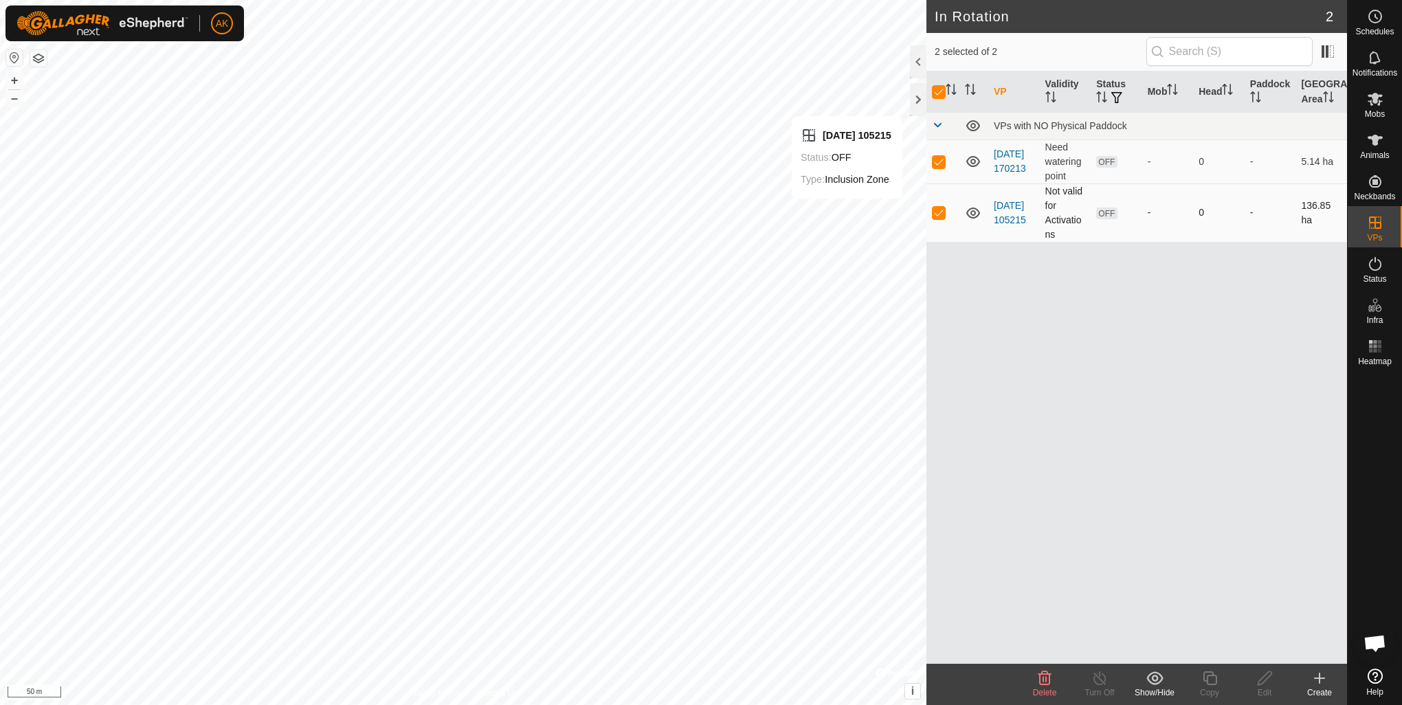
checkbox input "false"
click at [1263, 685] on icon at bounding box center [1264, 678] width 17 height 16
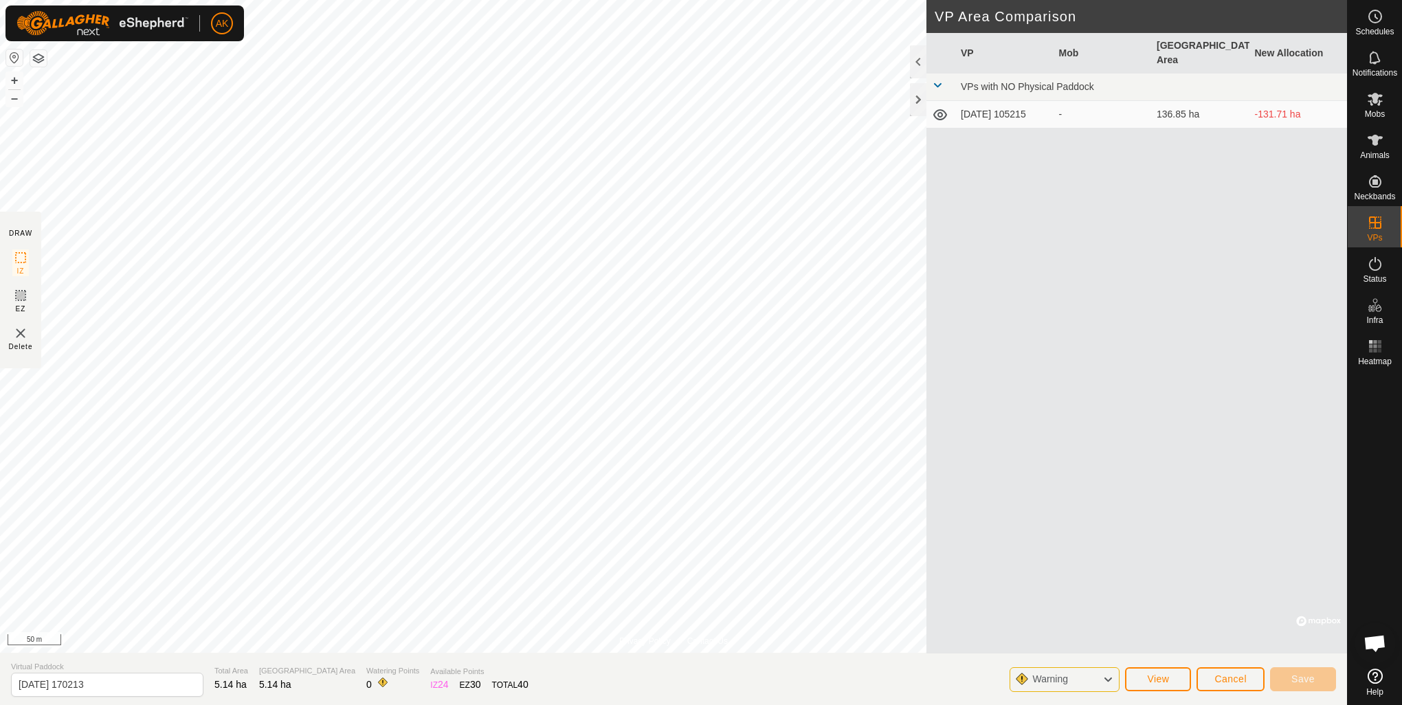
click at [1021, 109] on td "[DATE] 105215" at bounding box center [1004, 114] width 98 height 27
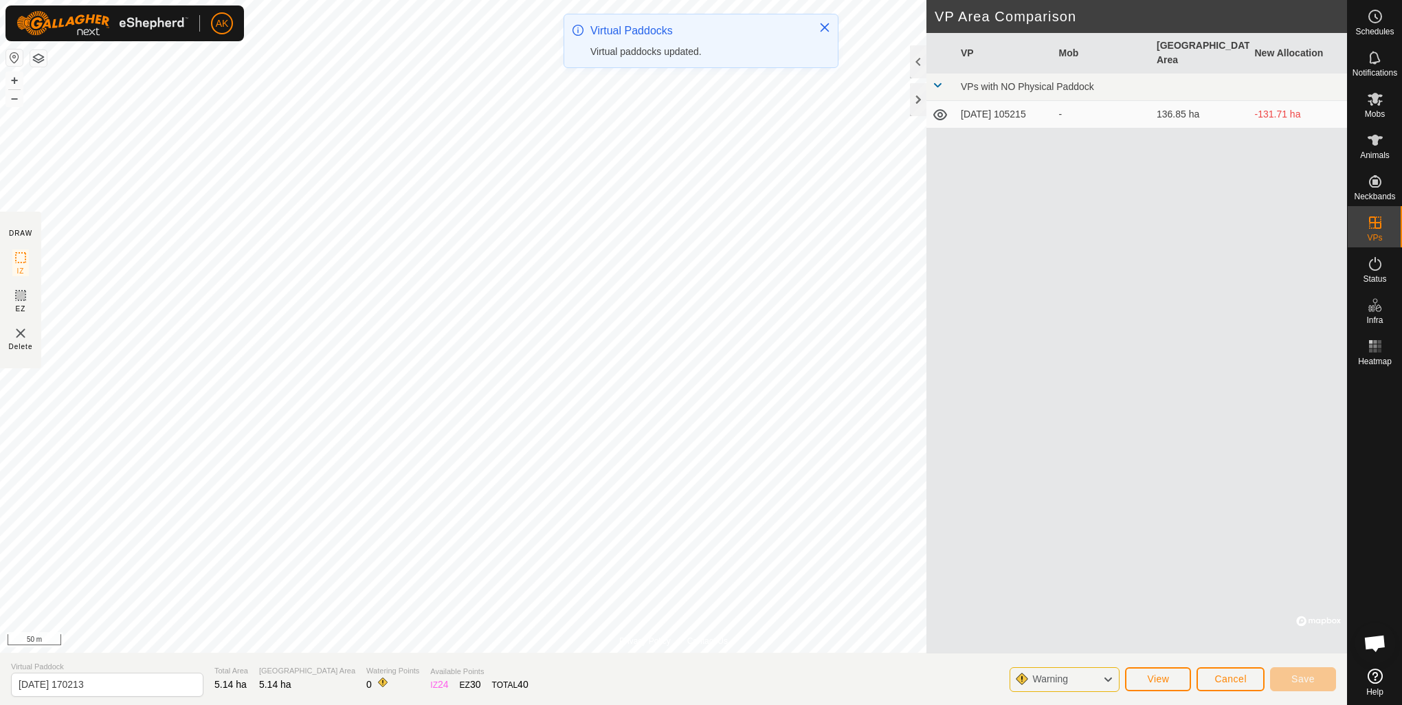
drag, startPoint x: 1165, startPoint y: 331, endPoint x: 1099, endPoint y: 440, distance: 127.6
click at [1164, 331] on div "VP Mob Grazing Area New Allocation VPs with NO Physical Paddock [DATE] 105215 -…" at bounding box center [1136, 343] width 420 height 620
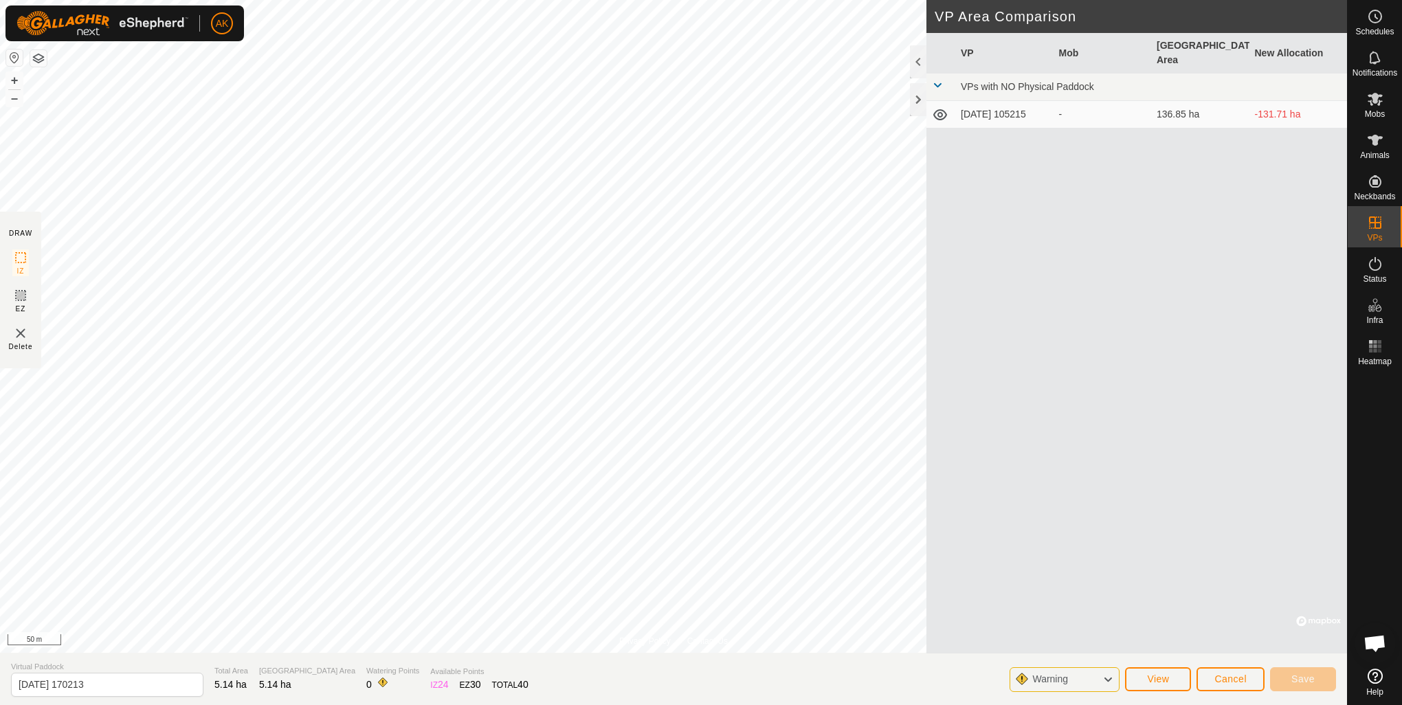
click at [1085, 683] on div "Warning" at bounding box center [1064, 679] width 110 height 25
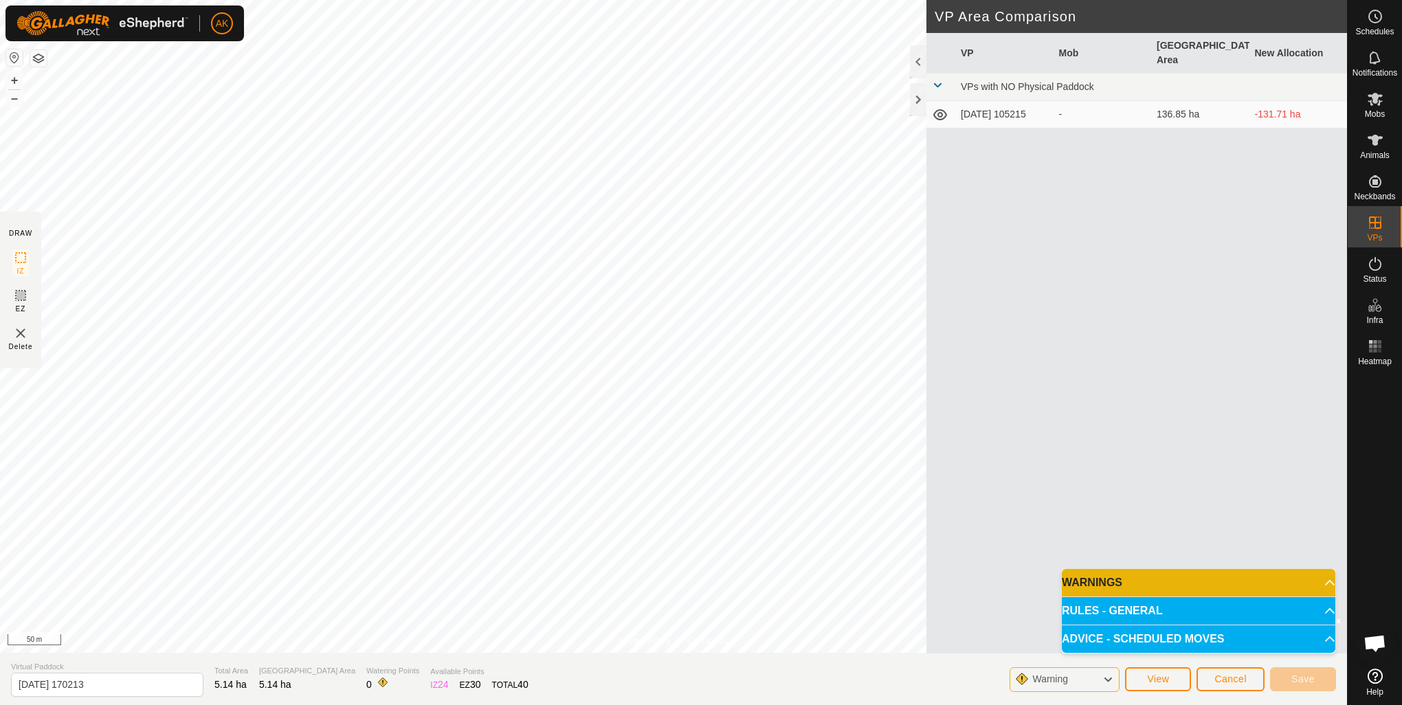
click at [1163, 611] on p-accordion-header "RULES - GENERAL" at bounding box center [1197, 610] width 273 height 27
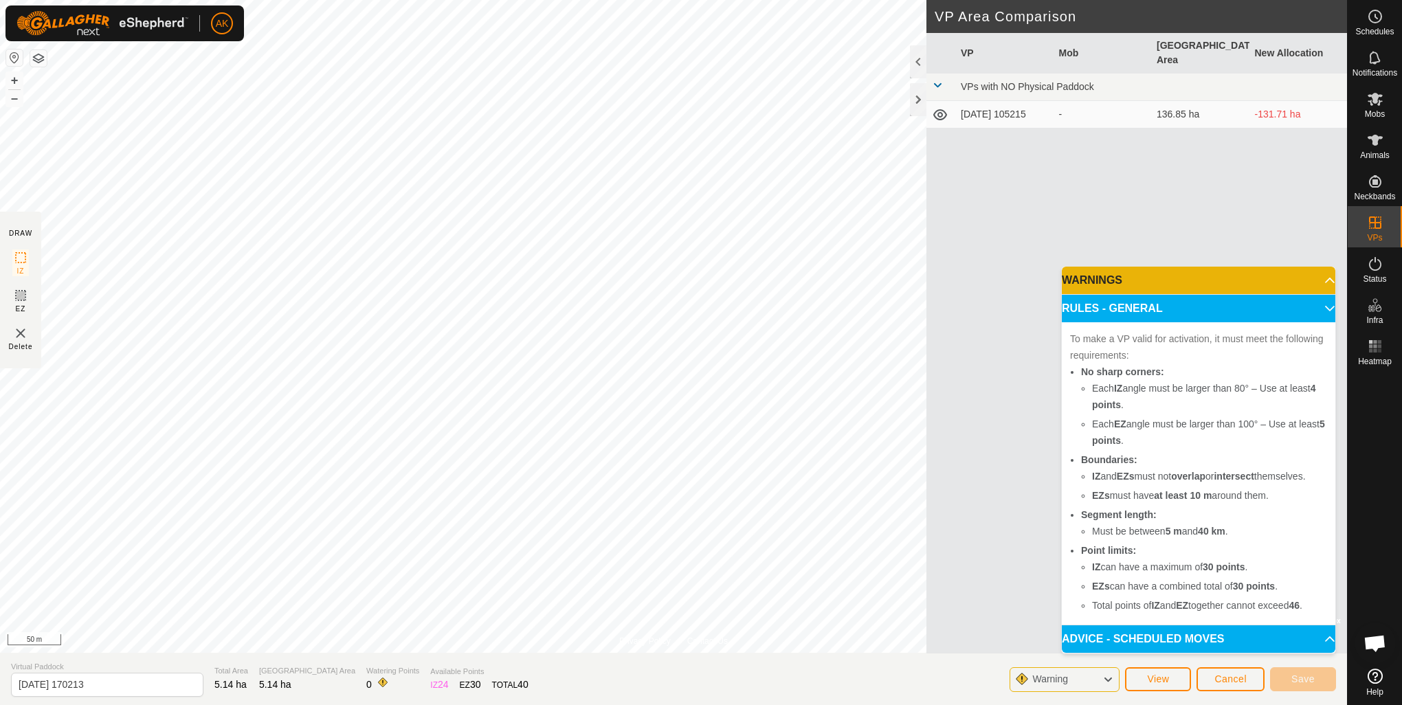
click at [1024, 456] on div "VP Mob Grazing Area New Allocation VPs with NO Physical Paddock [DATE] 105215 -…" at bounding box center [1136, 343] width 420 height 620
click at [1111, 251] on div "VP Mob Grazing Area New Allocation VPs with NO Physical Paddock [DATE] 105215 -…" at bounding box center [1136, 343] width 420 height 620
click at [1317, 307] on p-accordion-header "RULES - GENERAL" at bounding box center [1197, 308] width 273 height 27
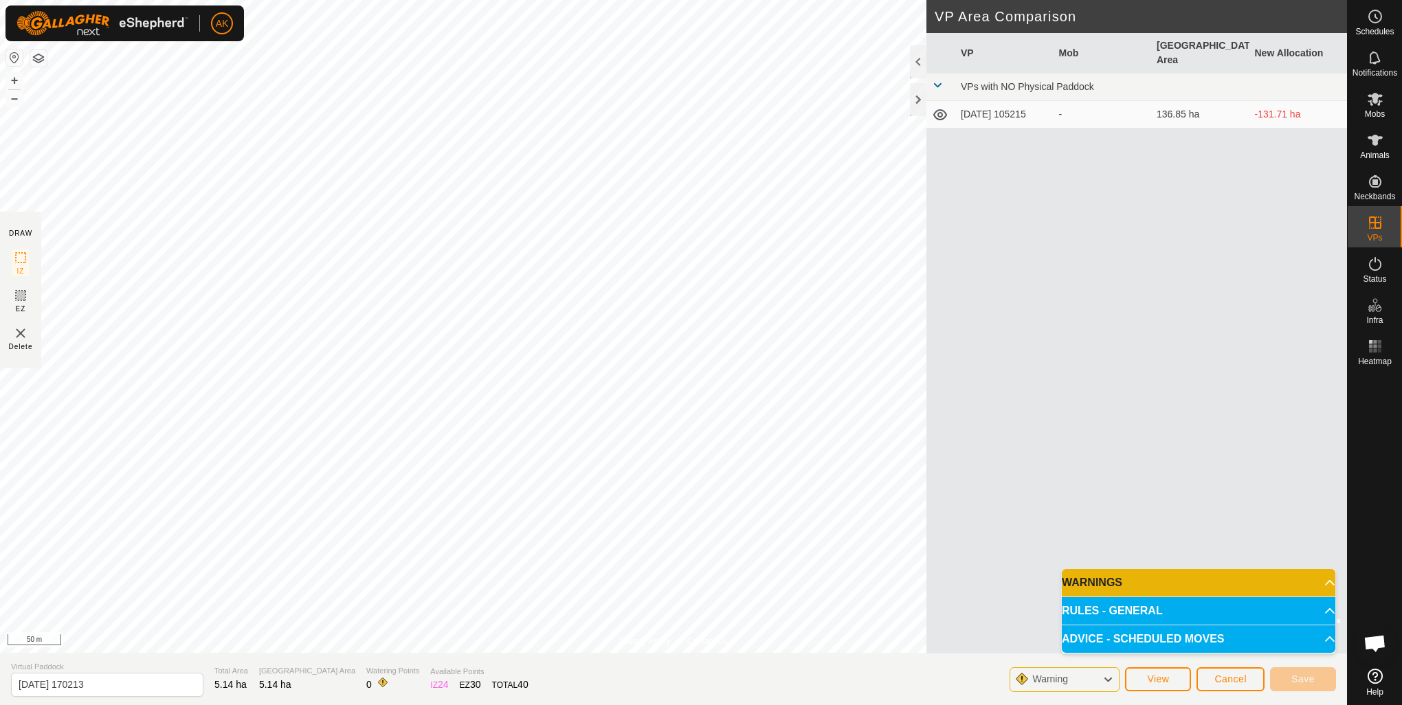
click at [1373, 675] on icon at bounding box center [1374, 675] width 15 height 15
click at [1375, 44] on div "Notifications" at bounding box center [1374, 61] width 54 height 41
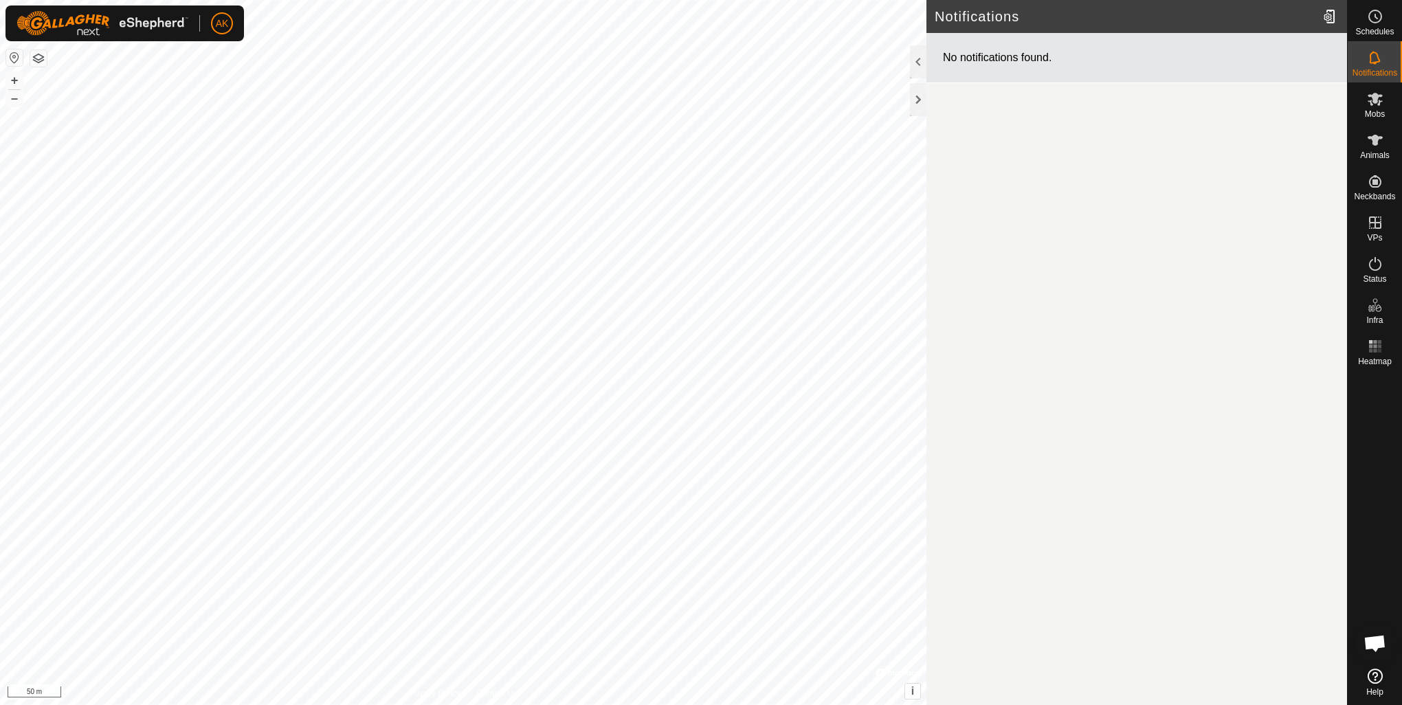
click at [1375, 62] on icon at bounding box center [1374, 57] width 11 height 13
click at [1379, 647] on span "Open chat" at bounding box center [1374, 644] width 23 height 19
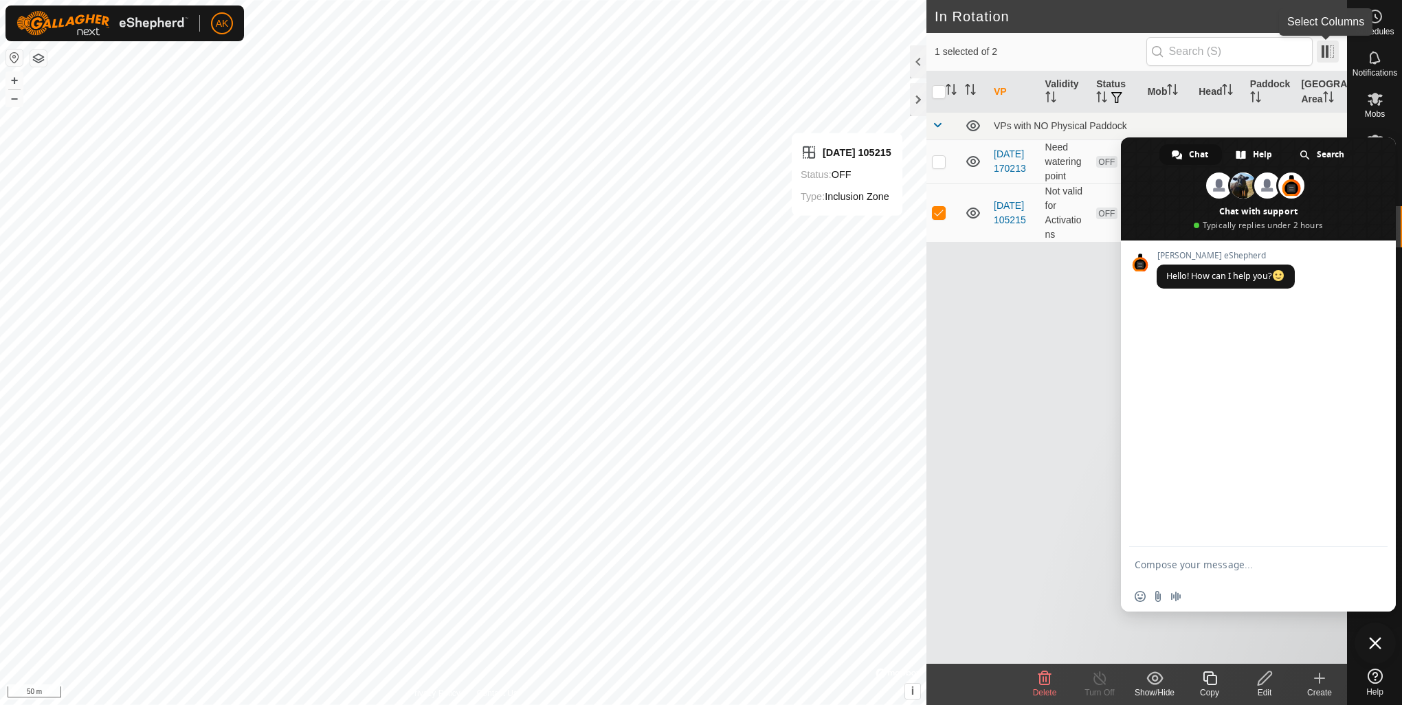
click at [1327, 51] on span at bounding box center [1327, 52] width 22 height 22
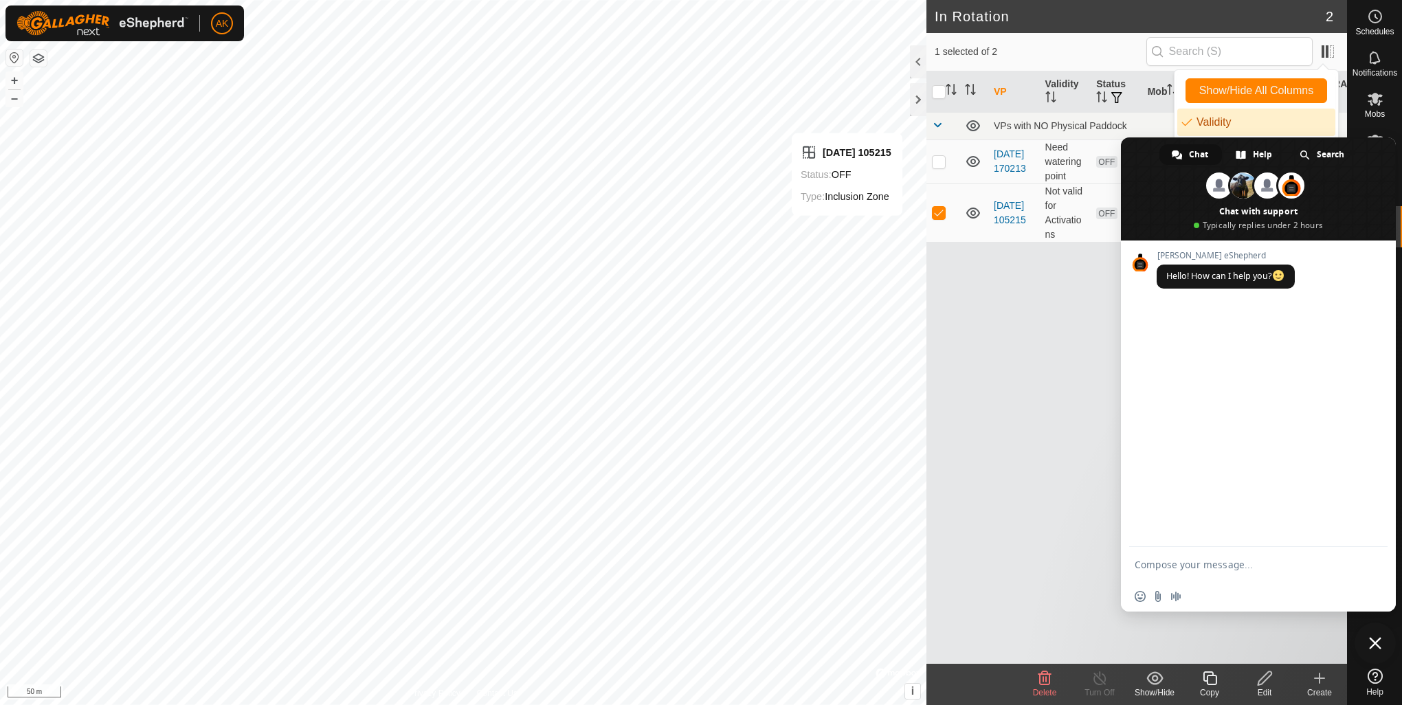
click at [1156, 155] on span at bounding box center [1258, 188] width 275 height 103
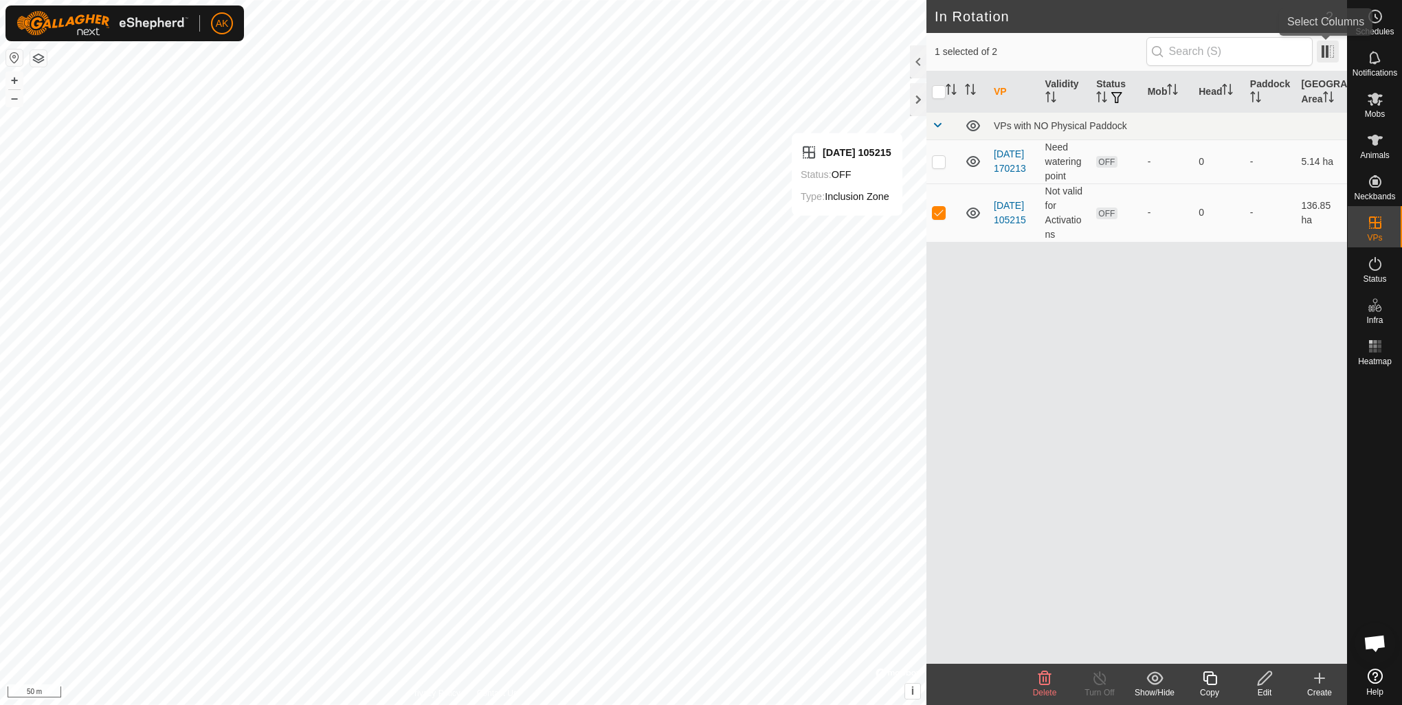
click at [1322, 52] on span at bounding box center [1327, 52] width 22 height 22
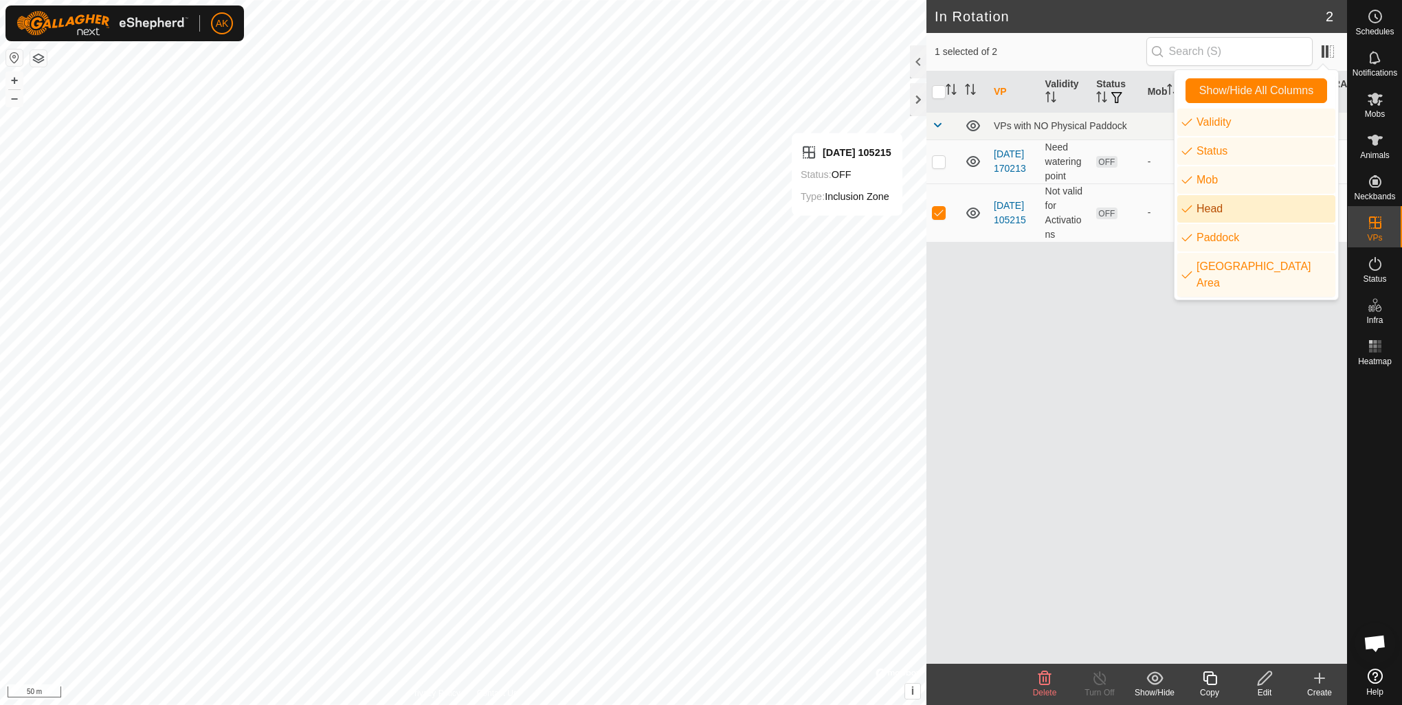
click at [1222, 208] on li "Head" at bounding box center [1256, 208] width 158 height 27
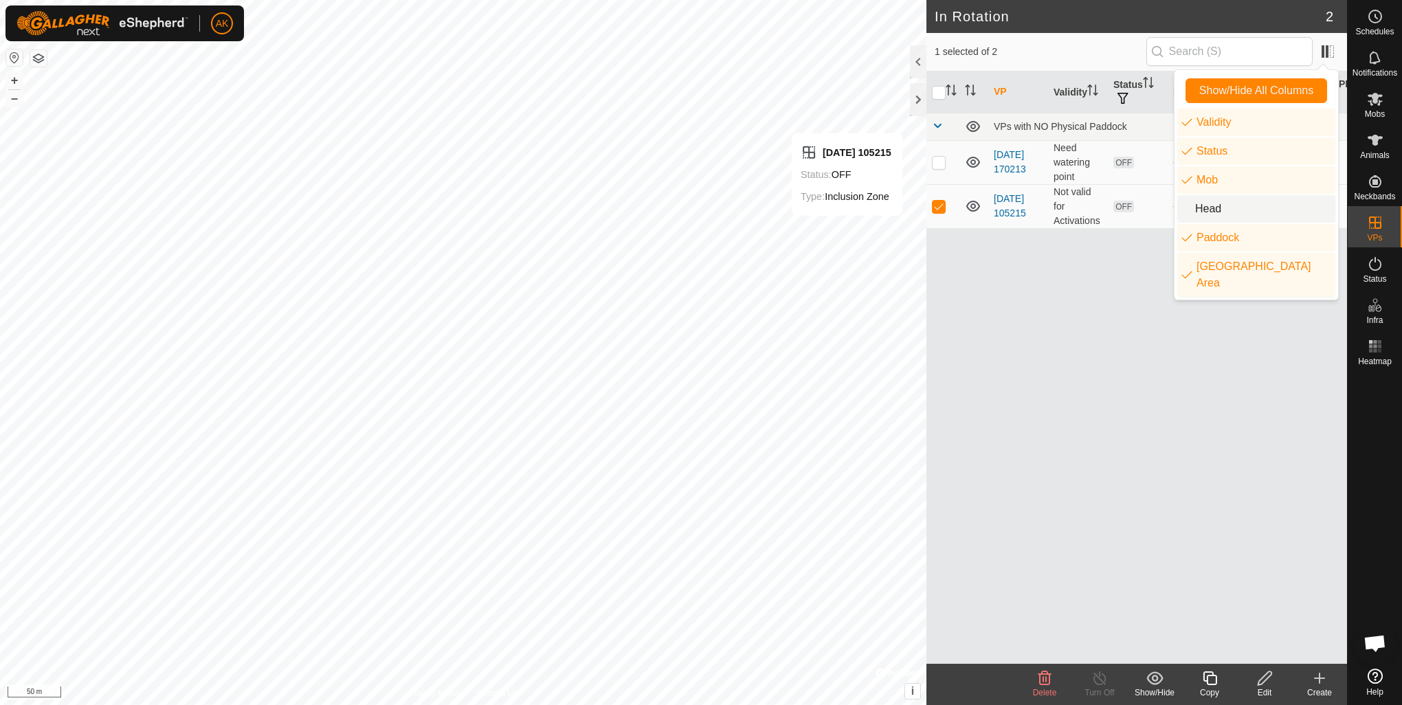
click at [1222, 208] on li "Head" at bounding box center [1256, 208] width 158 height 27
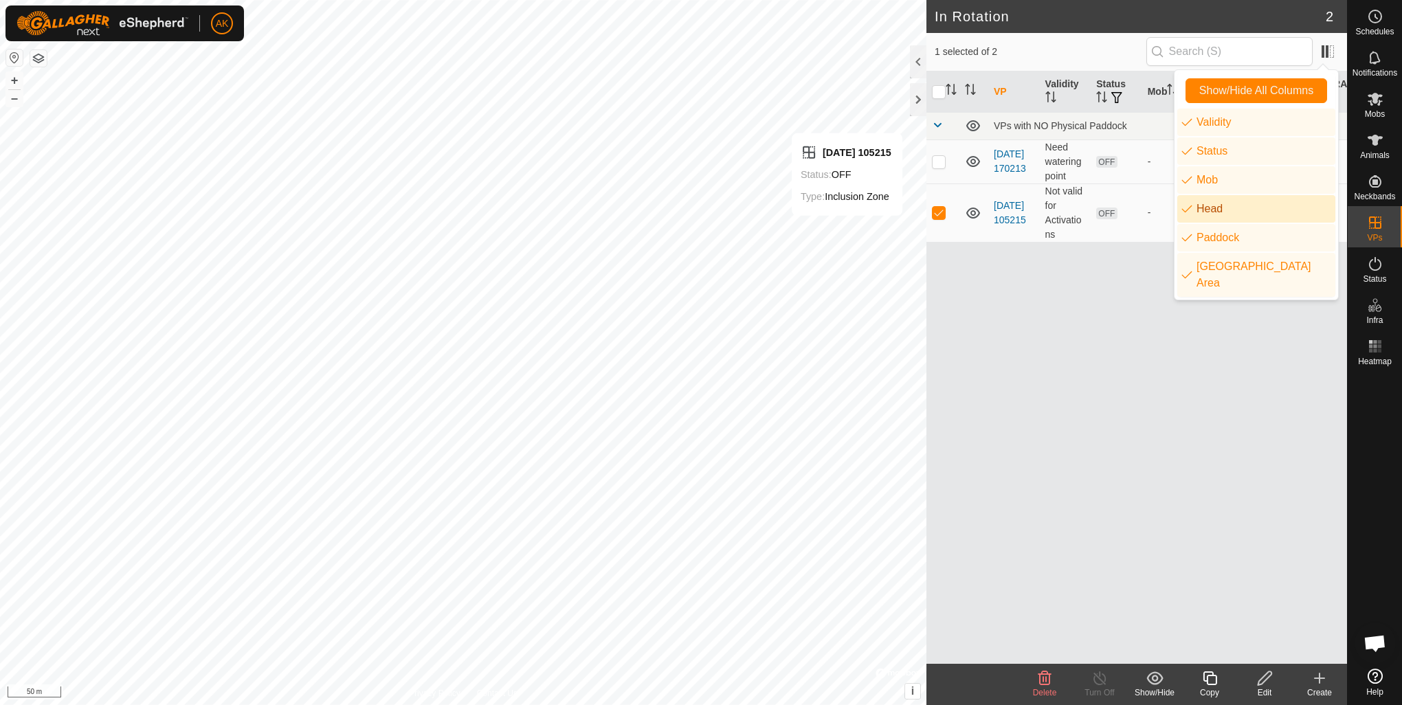
click at [1234, 210] on li "Head" at bounding box center [1256, 208] width 158 height 27
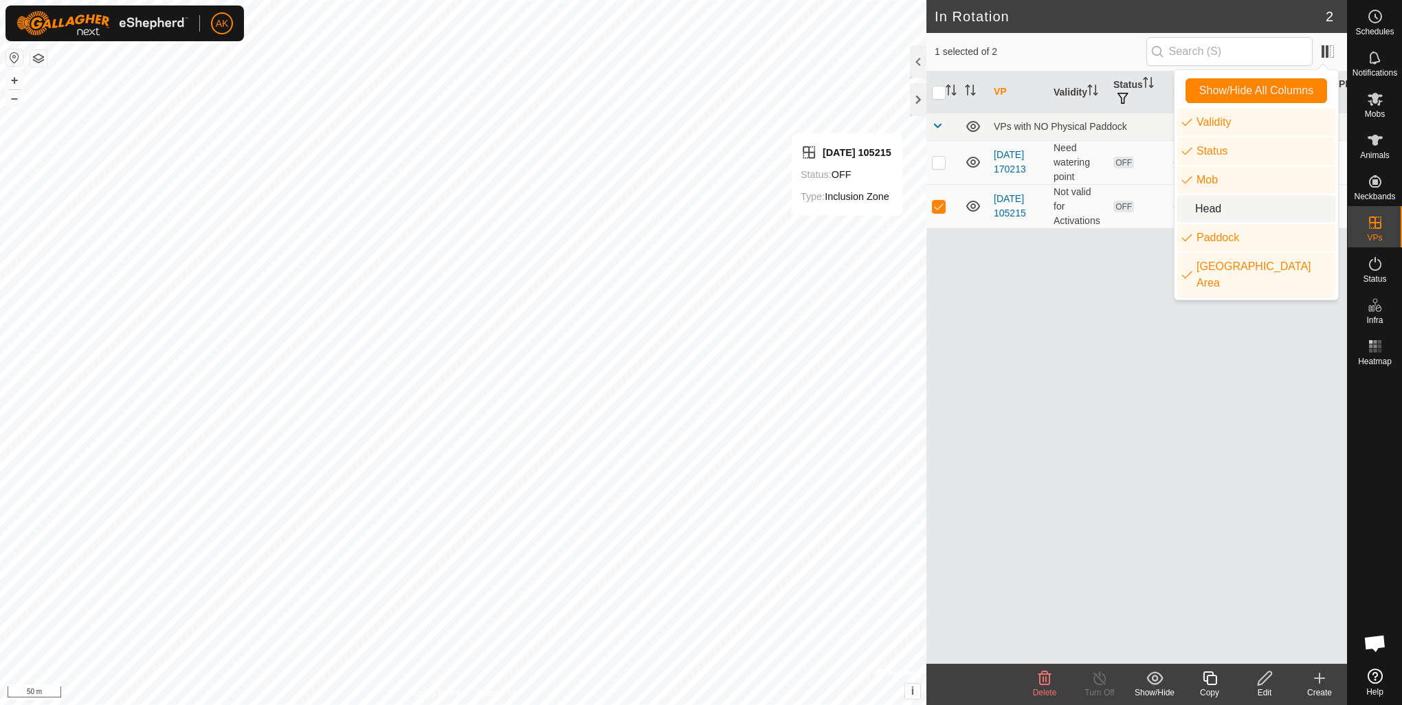
click at [1234, 210] on li "Head" at bounding box center [1256, 208] width 158 height 27
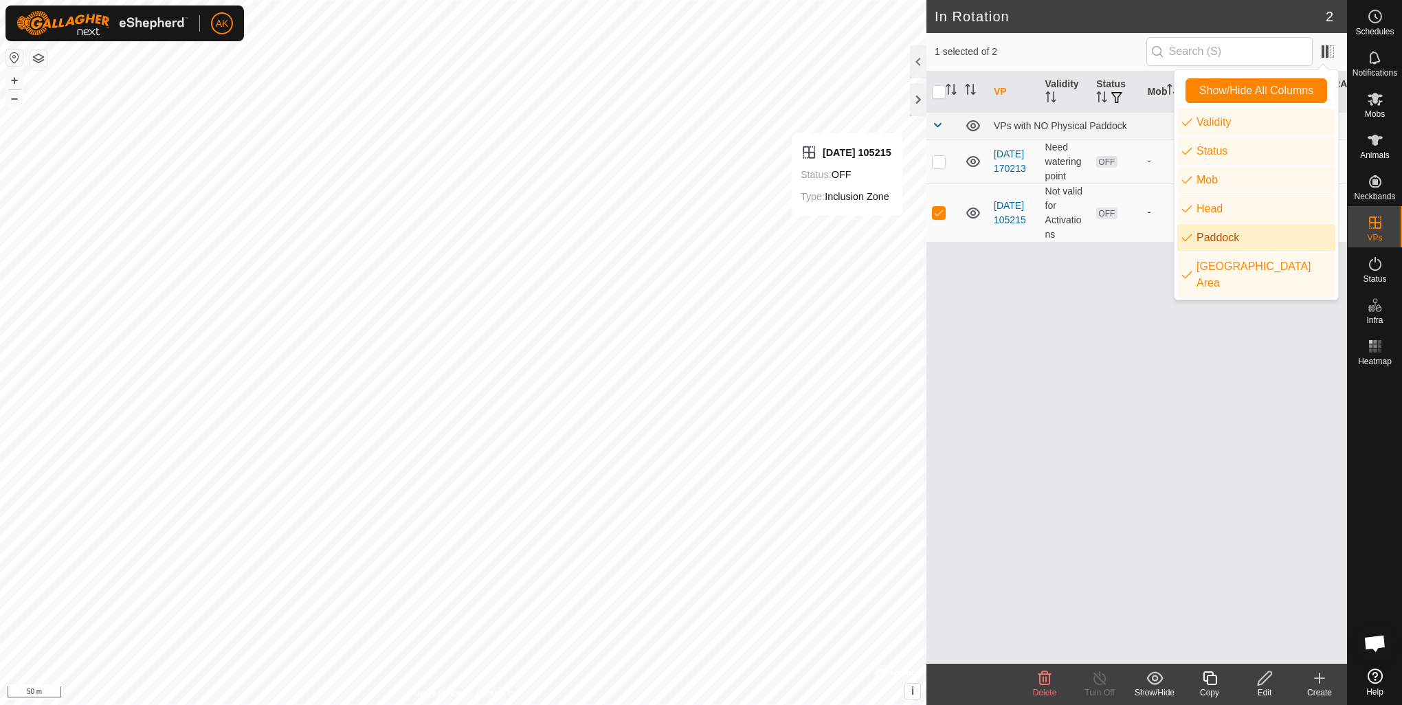
click at [1246, 241] on li "Paddock" at bounding box center [1256, 237] width 158 height 27
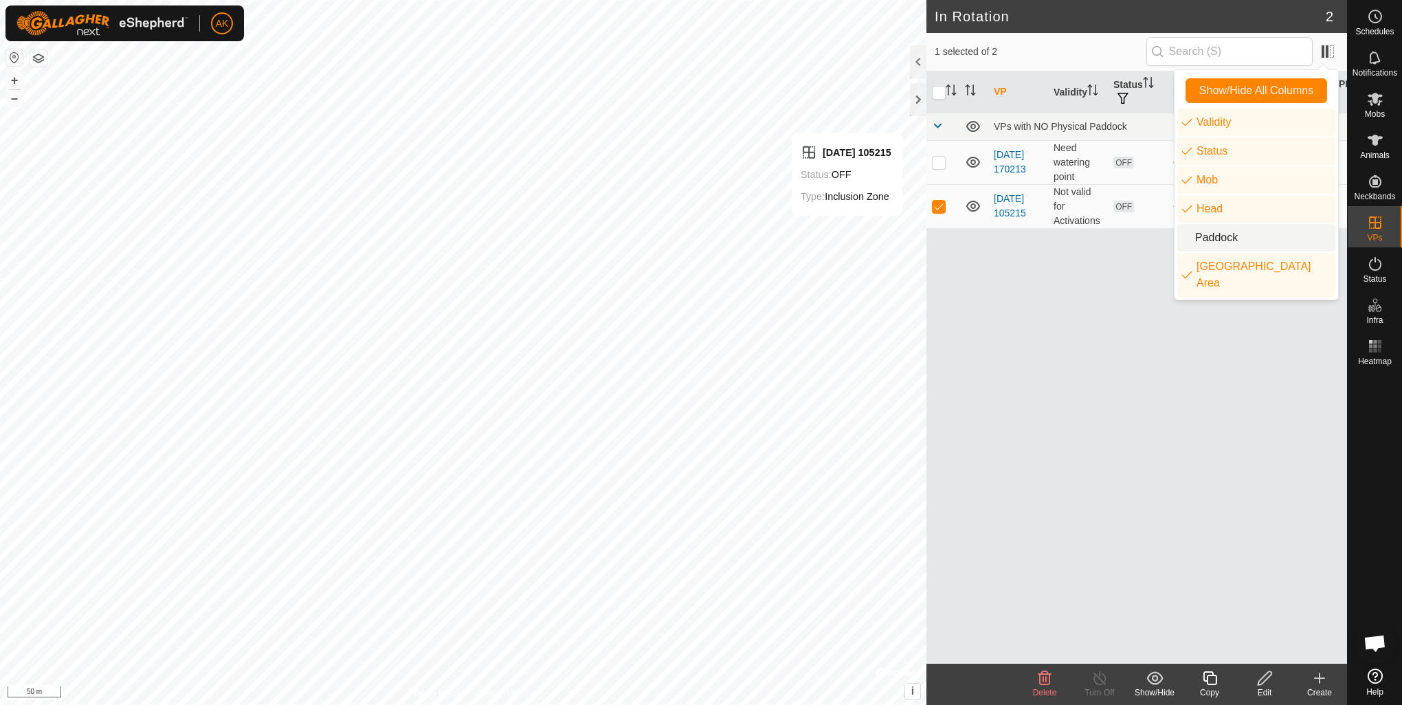
click at [1246, 241] on li "Paddock" at bounding box center [1256, 237] width 158 height 27
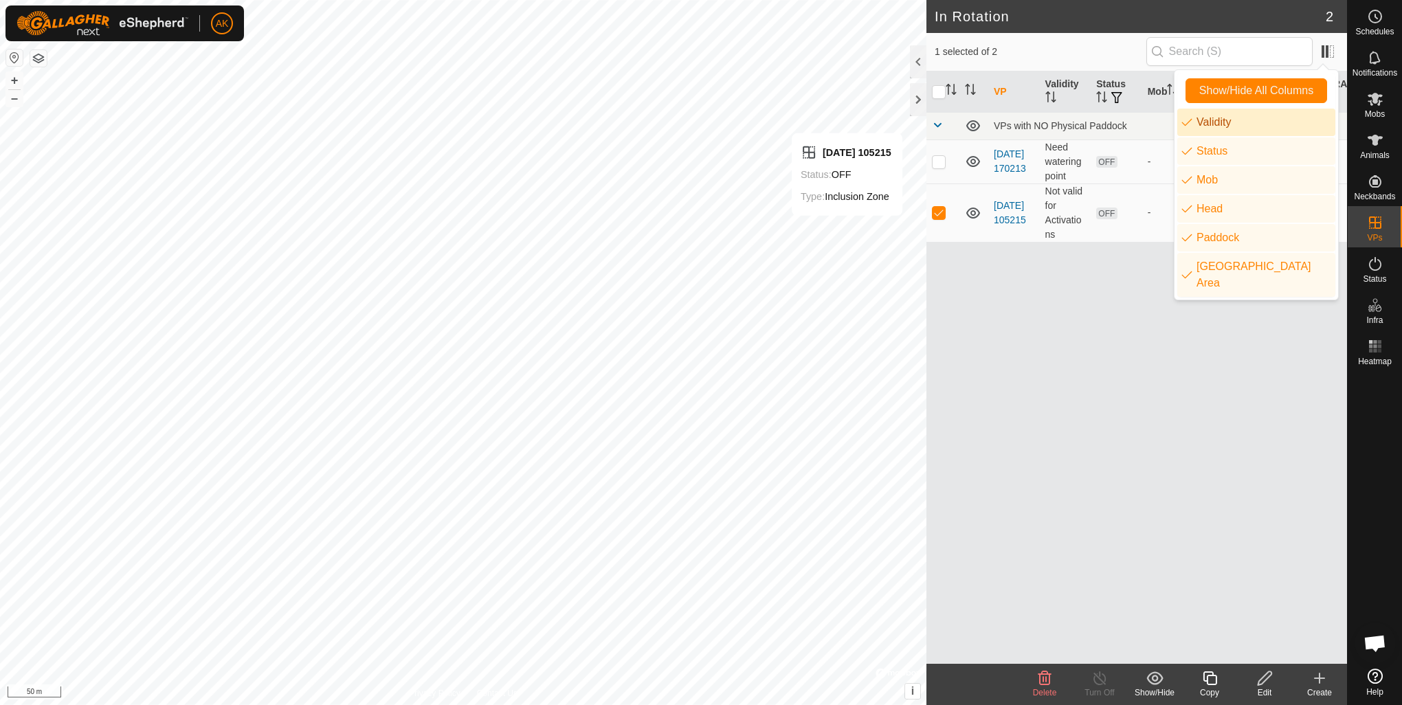
click at [1248, 126] on li "Validity" at bounding box center [1256, 122] width 158 height 27
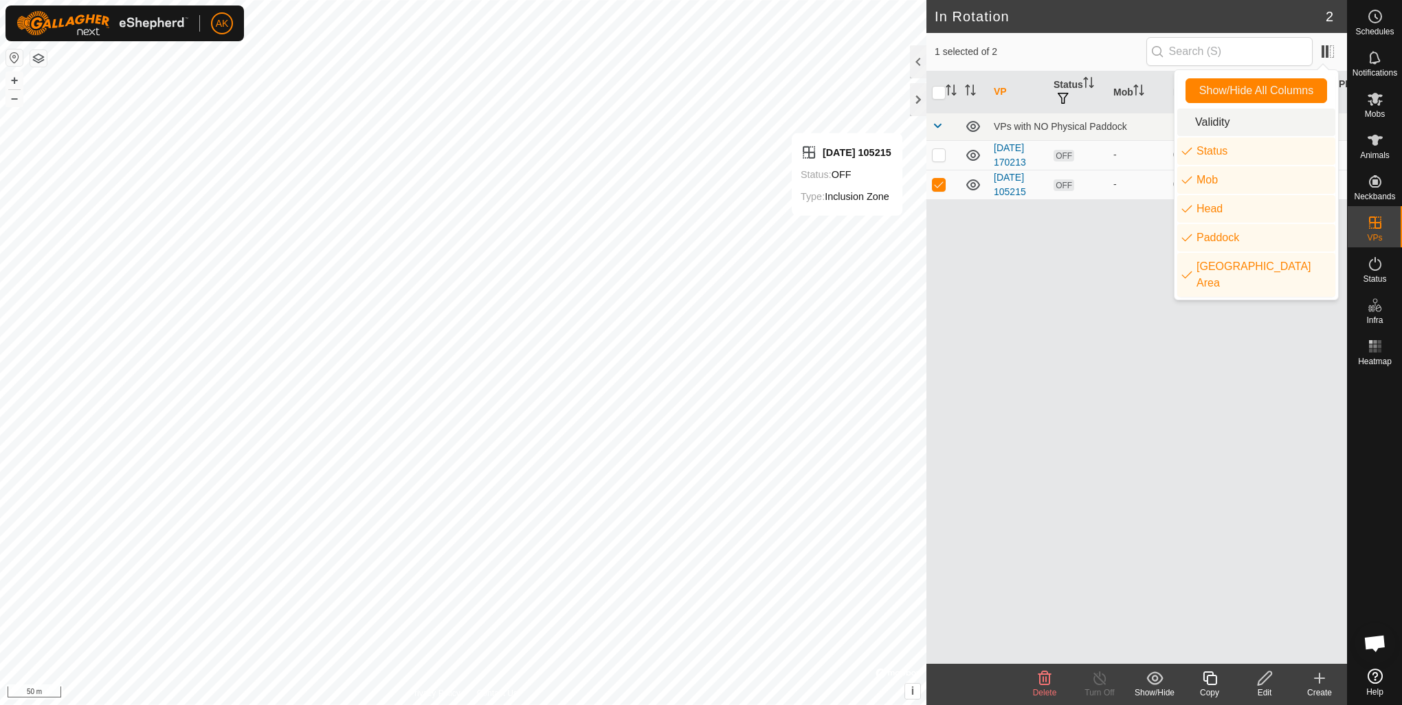
click at [1248, 126] on li "Validity" at bounding box center [1256, 122] width 158 height 27
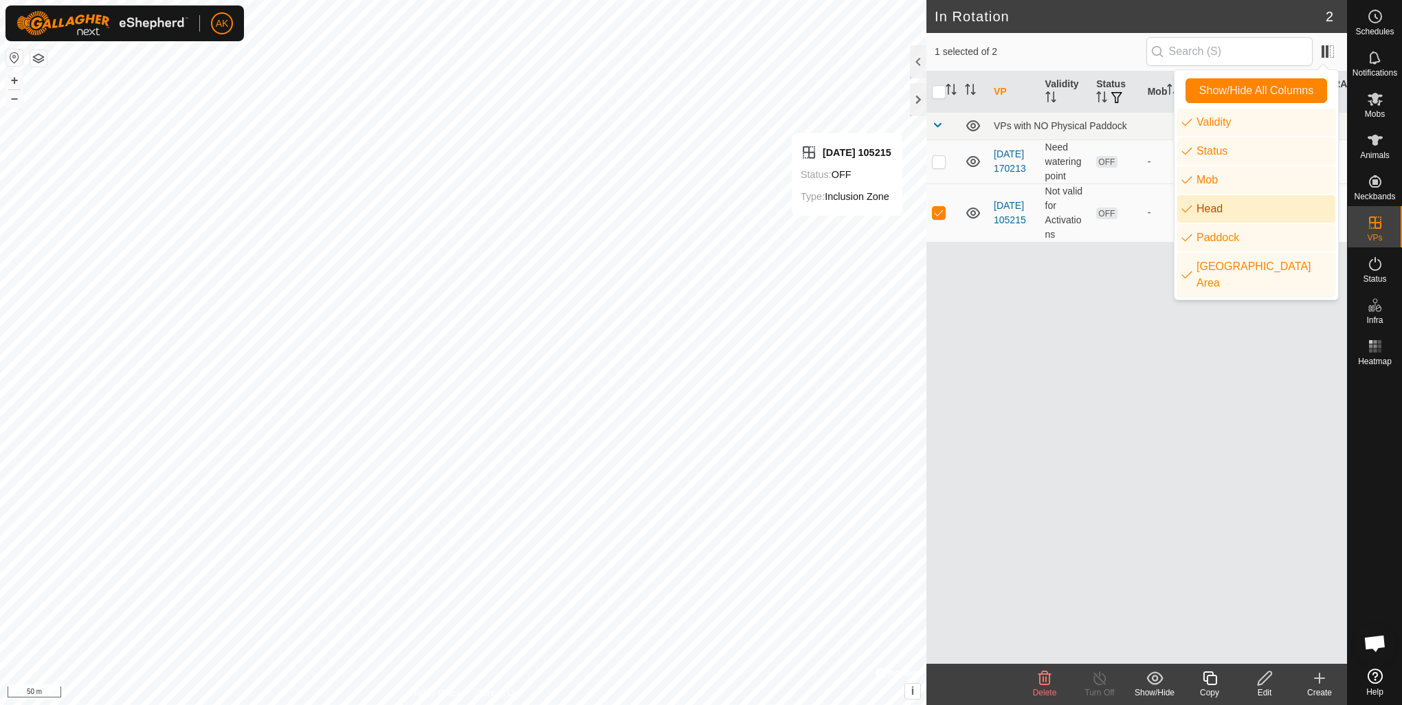
drag, startPoint x: 1147, startPoint y: 428, endPoint x: 1173, endPoint y: 316, distance: 114.8
click at [1148, 427] on div "VP Validity Status Mob Head Paddock Grazing Area VPs with NO Physical Paddock […" at bounding box center [1136, 367] width 420 height 592
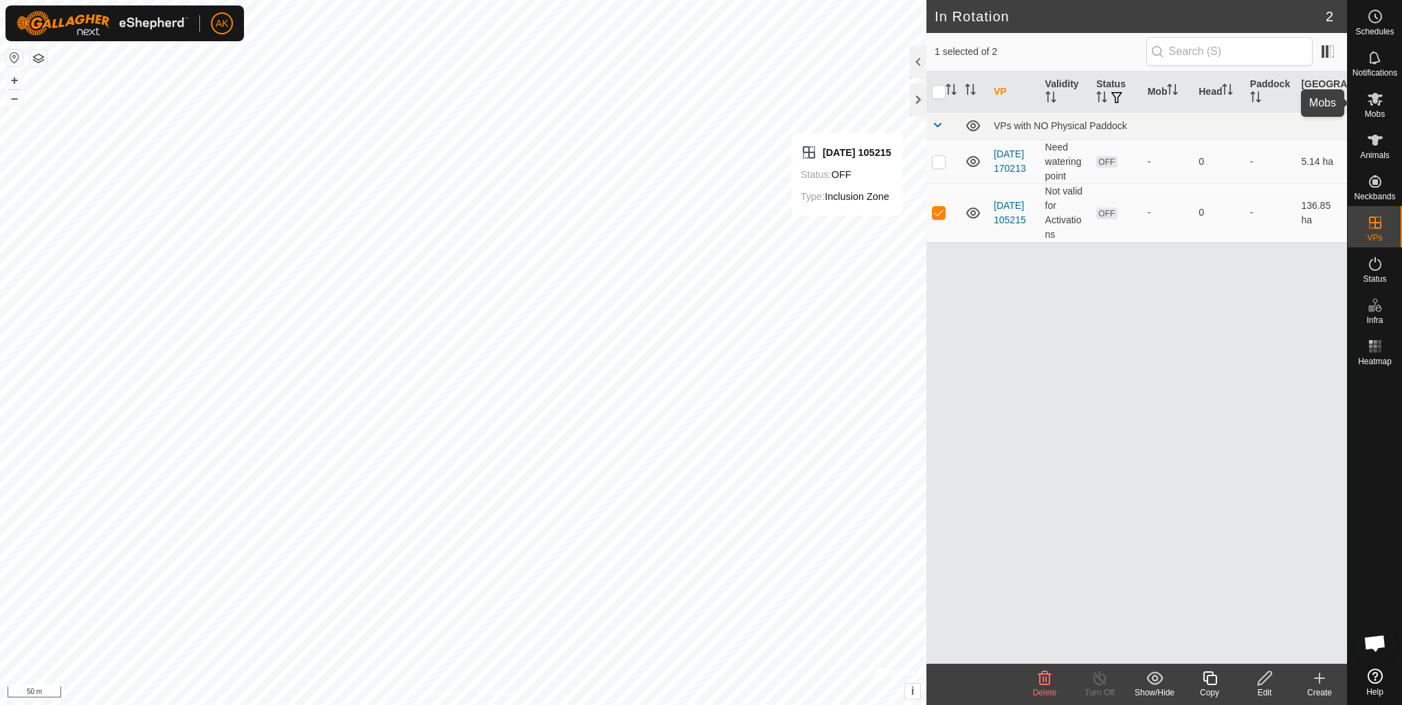
click at [1383, 102] on es-mob-svg-icon at bounding box center [1374, 99] width 25 height 22
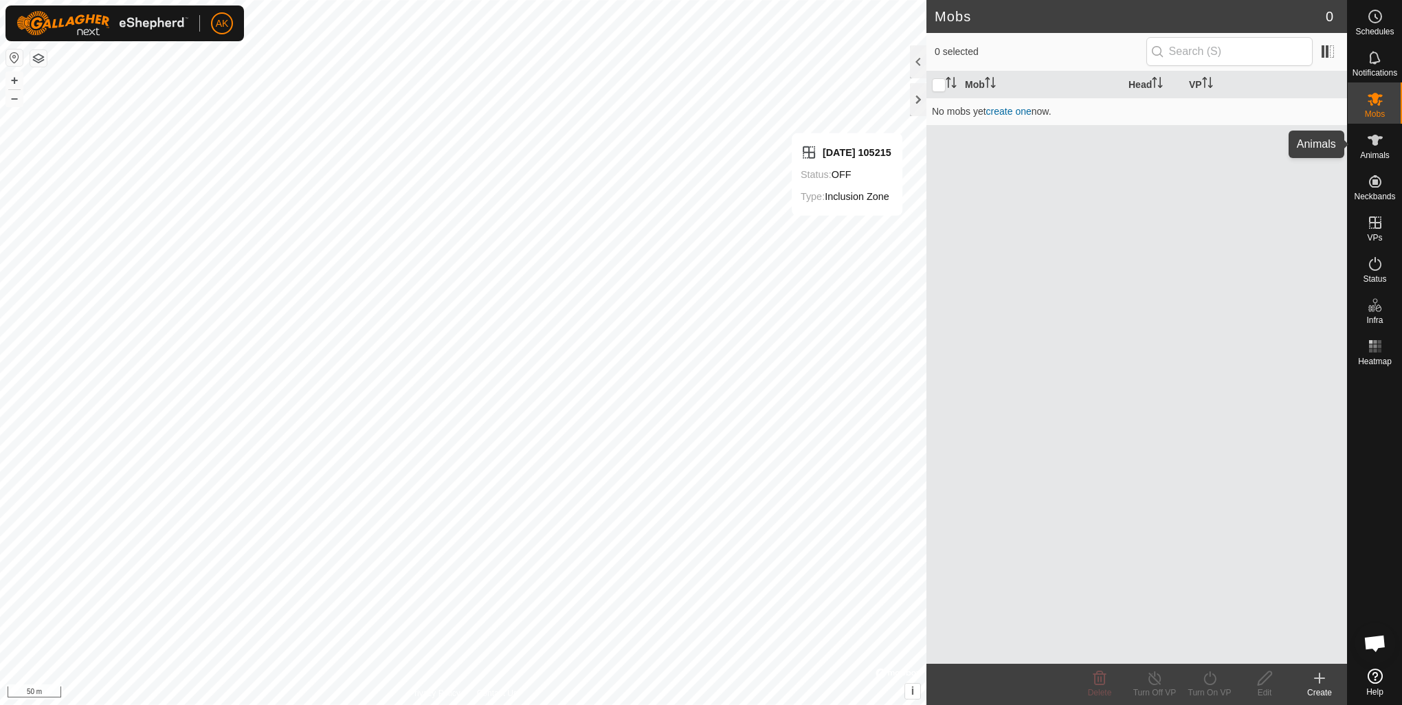
click at [1377, 147] on icon at bounding box center [1375, 140] width 16 height 16
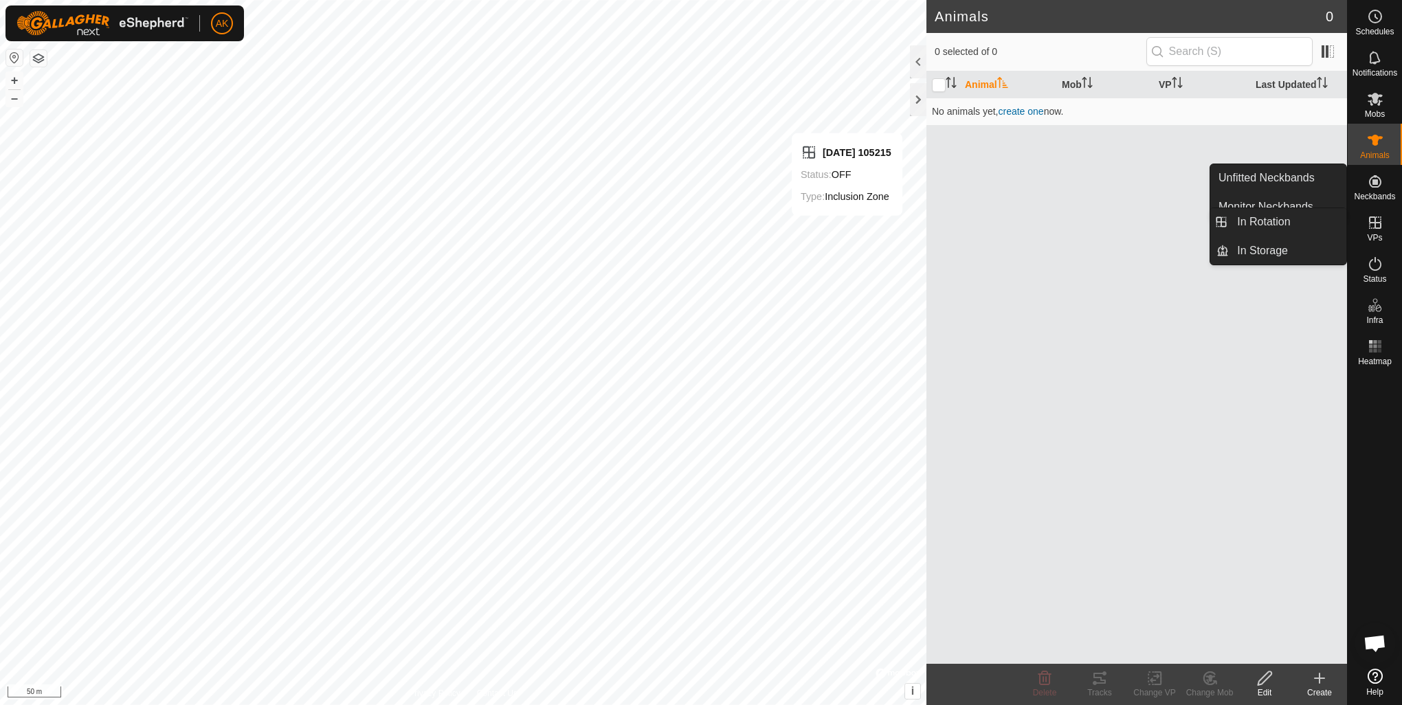
click at [1377, 221] on icon at bounding box center [1375, 222] width 16 height 16
click at [1376, 229] on icon at bounding box center [1375, 222] width 16 height 16
click at [1265, 223] on link "In Rotation" at bounding box center [1286, 221] width 117 height 27
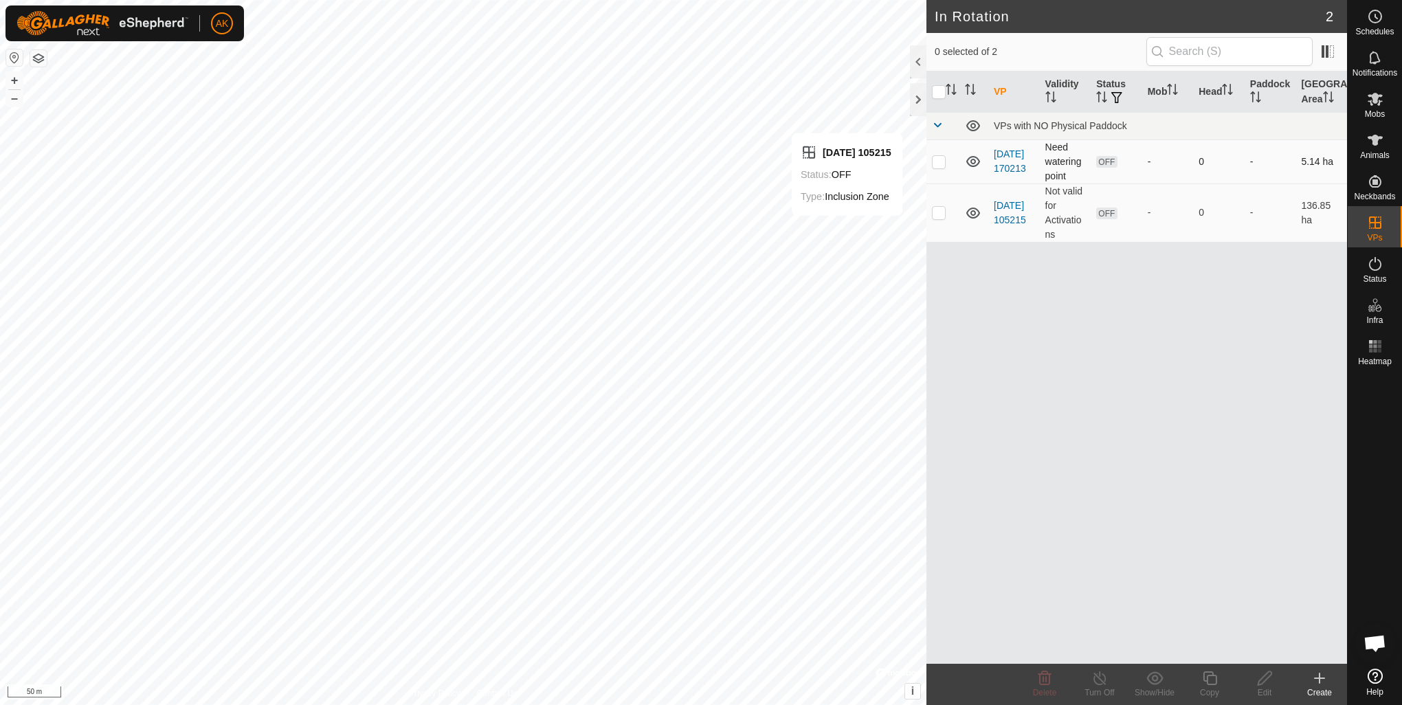
click at [957, 160] on td at bounding box center [942, 161] width 33 height 44
click at [948, 163] on td at bounding box center [942, 161] width 33 height 44
checkbox input "false"
click at [1386, 144] on div "Animals" at bounding box center [1374, 144] width 54 height 41
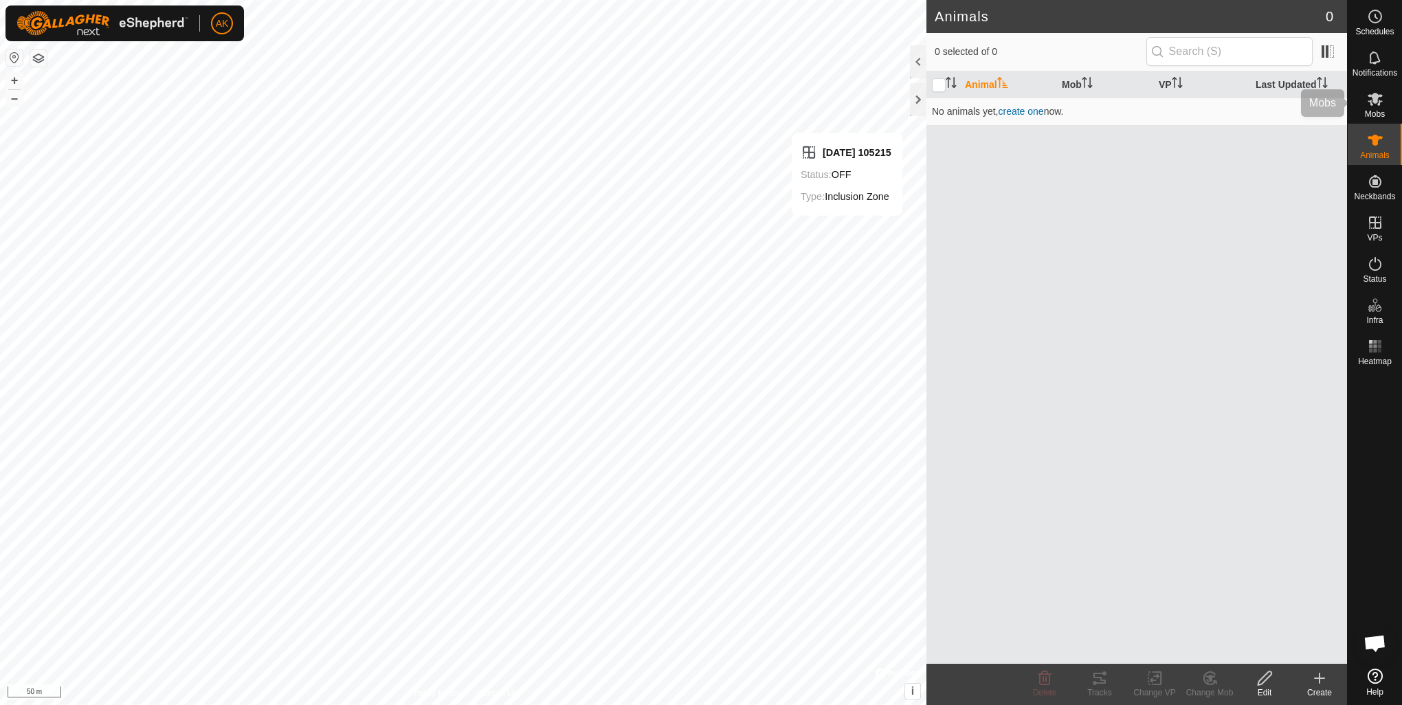
click at [1382, 110] on span "Mobs" at bounding box center [1374, 114] width 20 height 8
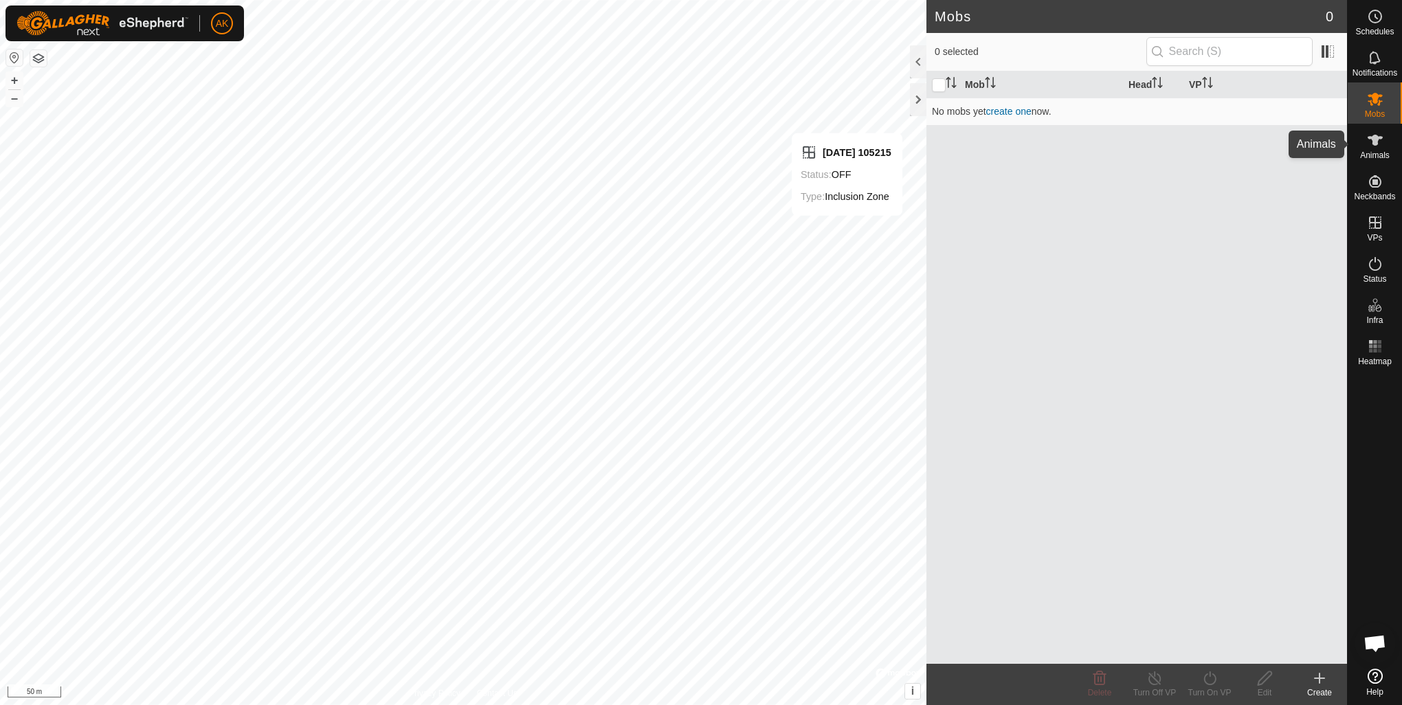
click at [1377, 153] on span "Animals" at bounding box center [1375, 155] width 30 height 8
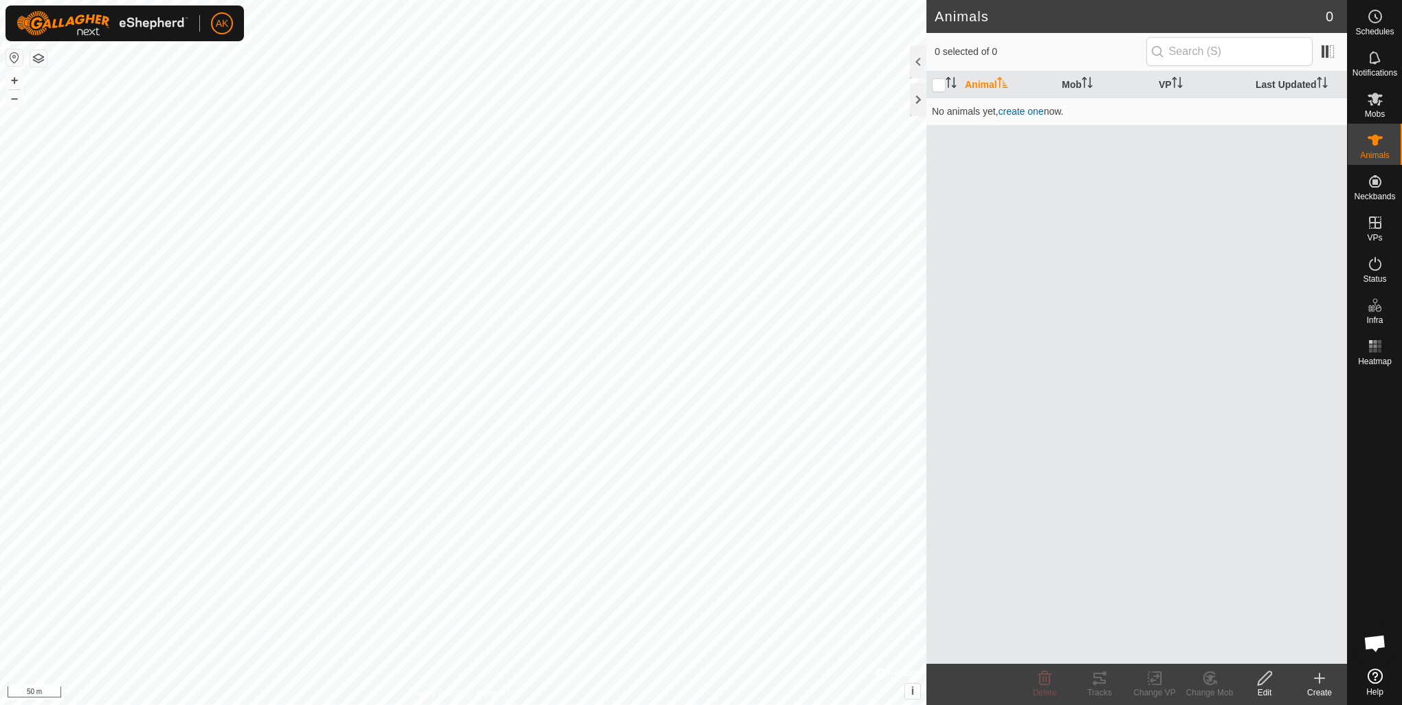
click at [112, 25] on img at bounding box center [102, 23] width 172 height 25
click at [220, 25] on span "AK" at bounding box center [222, 23] width 13 height 14
click at [251, 82] on link "Settings" at bounding box center [285, 80] width 136 height 22
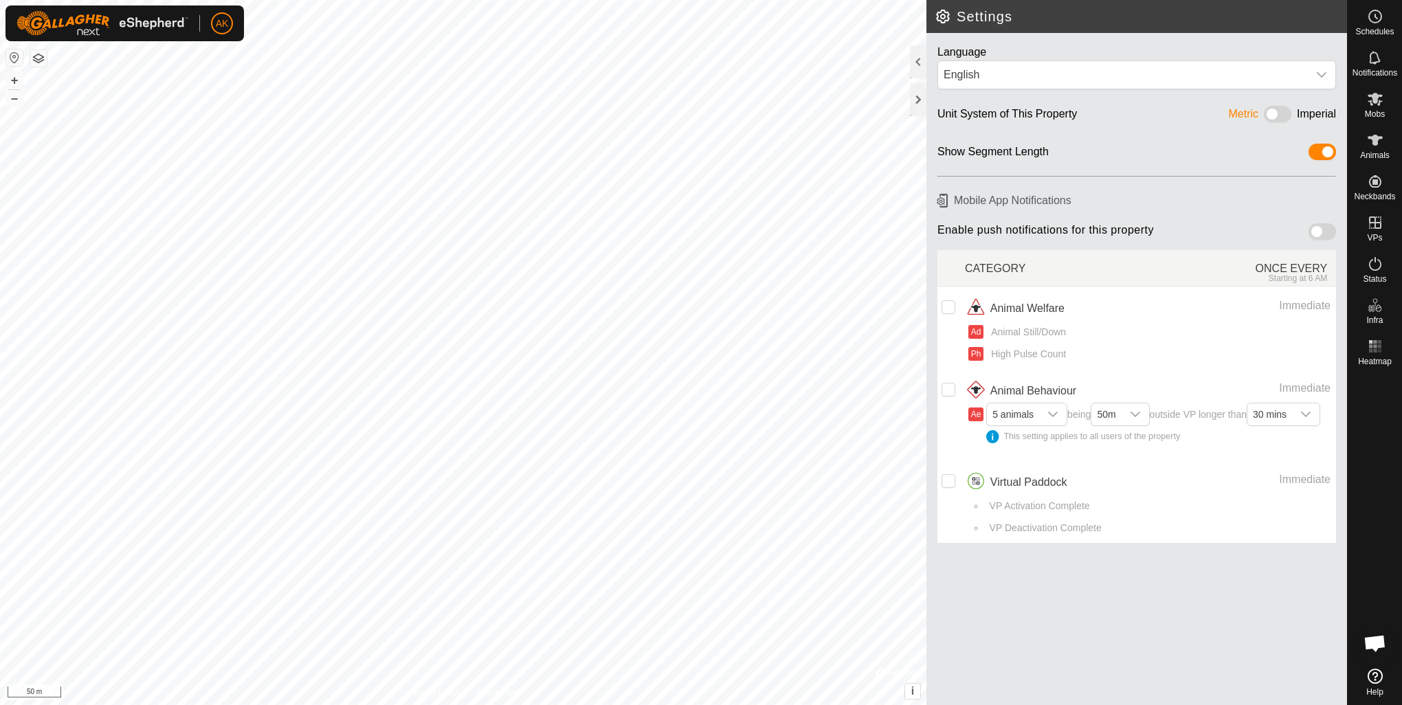
click at [1316, 228] on span at bounding box center [1321, 231] width 27 height 16
click at [1320, 232] on span at bounding box center [1321, 231] width 27 height 16
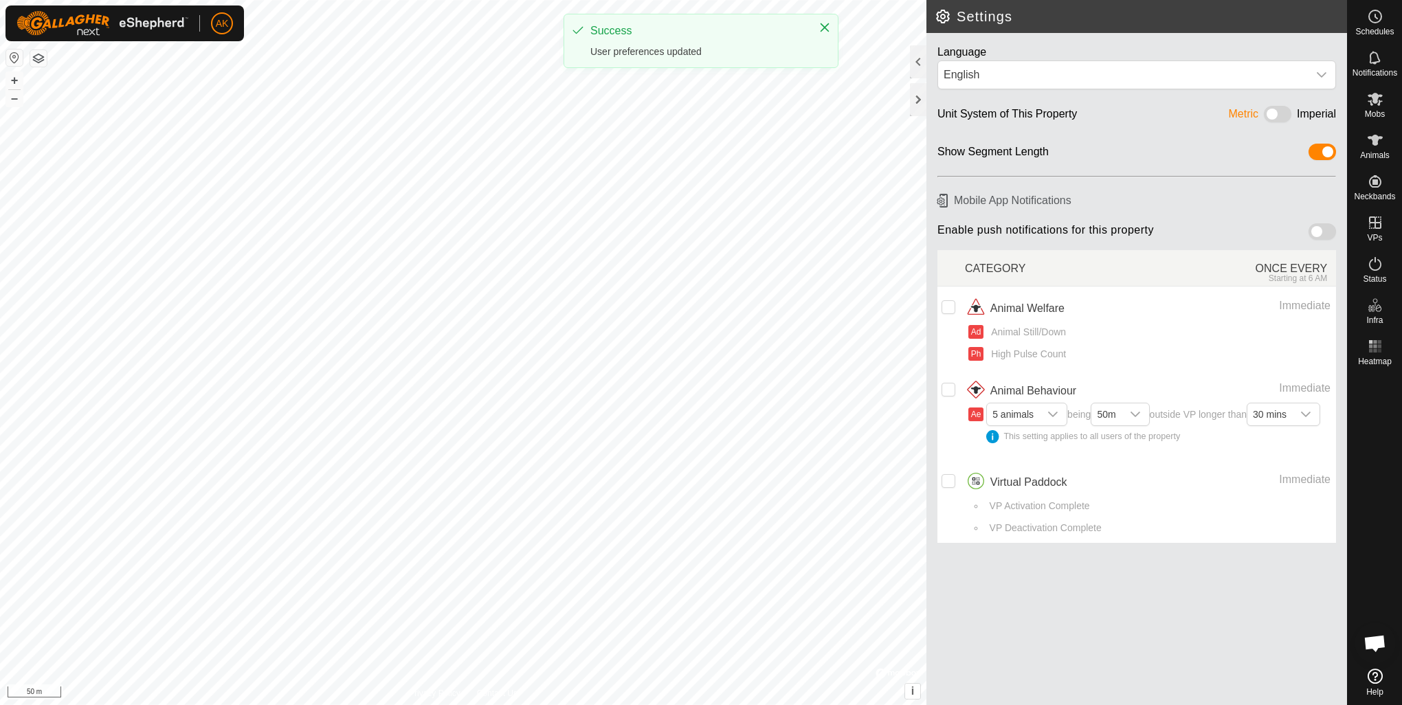
click at [1314, 22] on h2 "Settings" at bounding box center [1140, 16] width 412 height 16
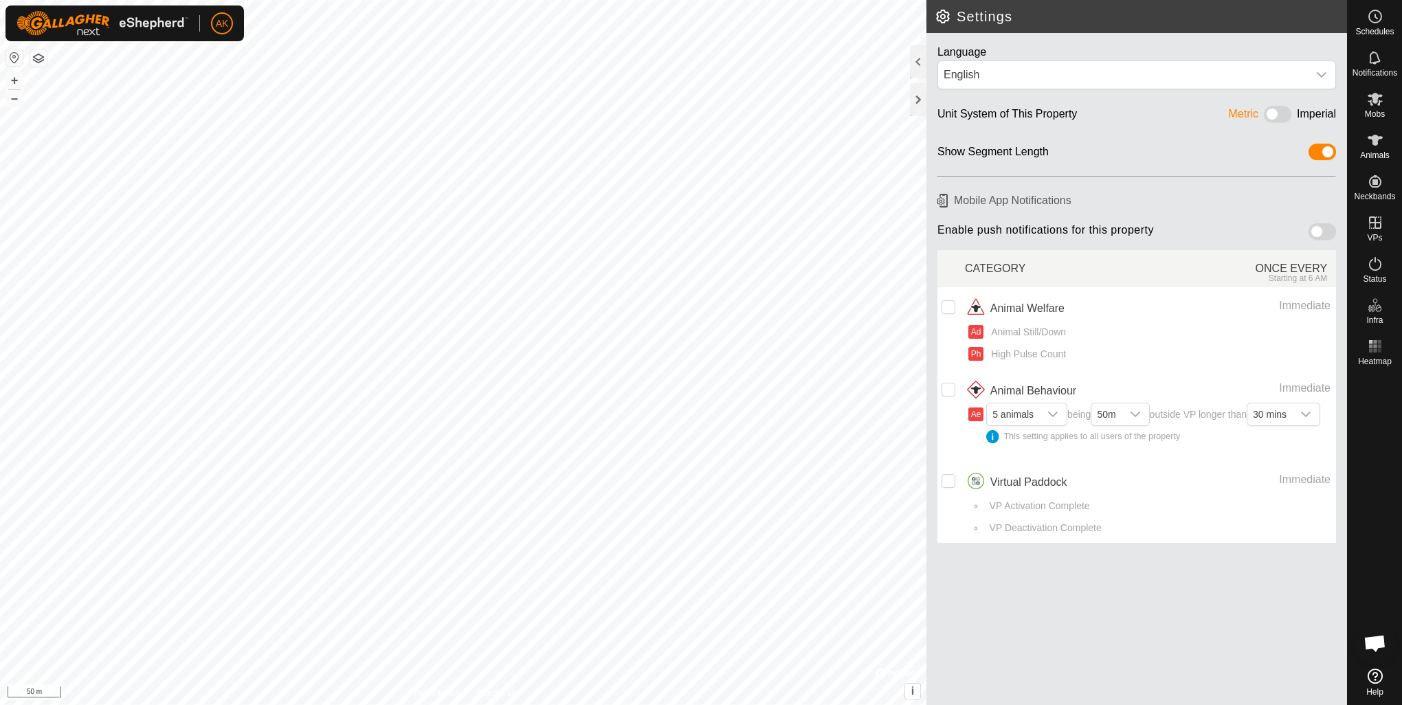
click at [56, 34] on img at bounding box center [102, 23] width 172 height 25
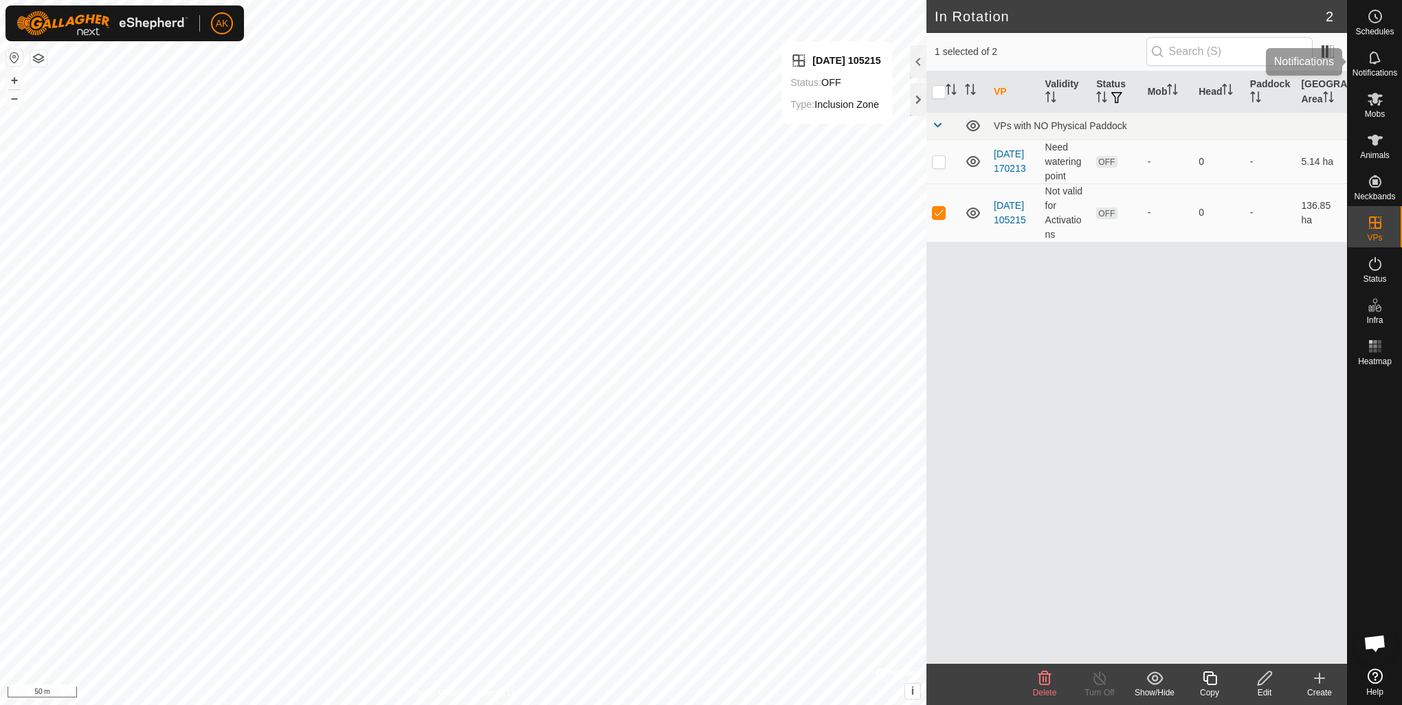
drag, startPoint x: 1382, startPoint y: 62, endPoint x: 1382, endPoint y: 54, distance: 8.2
click at [1382, 62] on es-notification-svg-icon at bounding box center [1374, 58] width 25 height 22
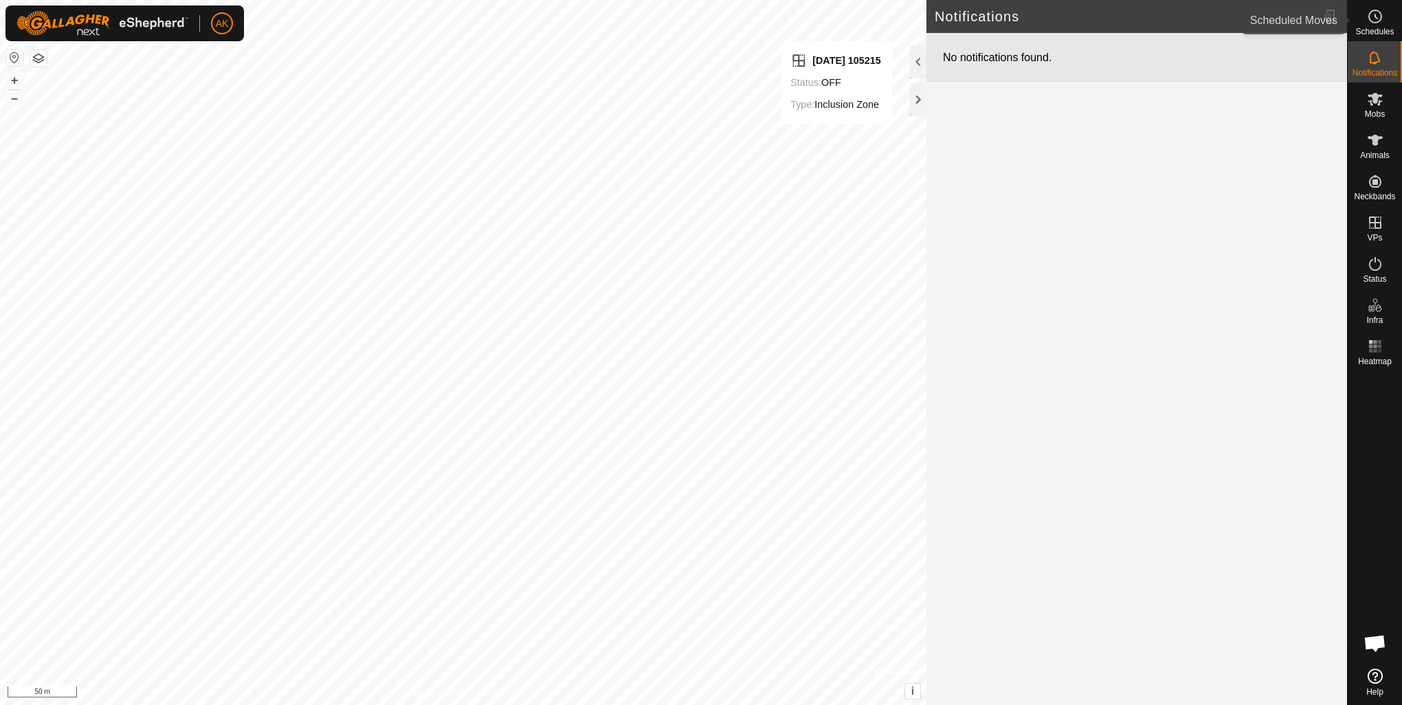
click at [1382, 23] on es-schedule-vp-svg-icon at bounding box center [1374, 16] width 25 height 22
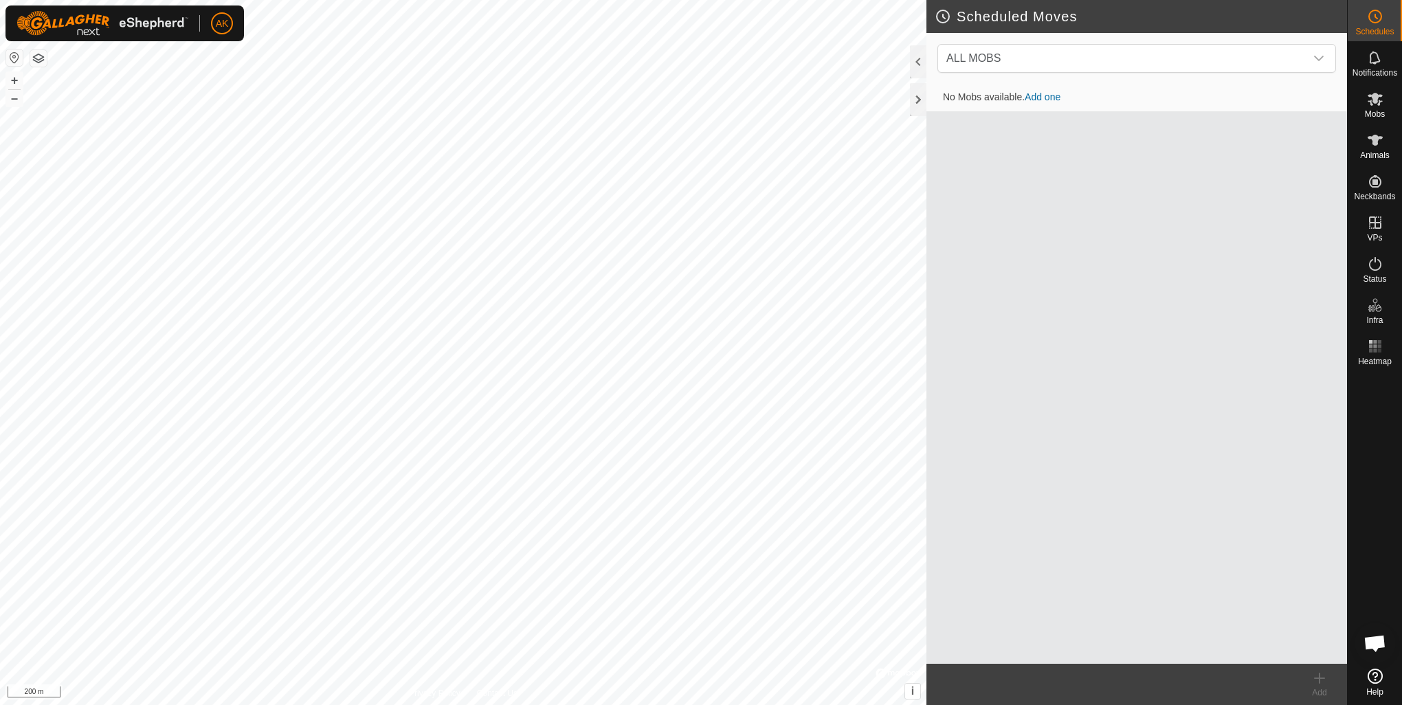
click at [171, 29] on img at bounding box center [102, 23] width 172 height 25
